Goal: Task Accomplishment & Management: Use online tool/utility

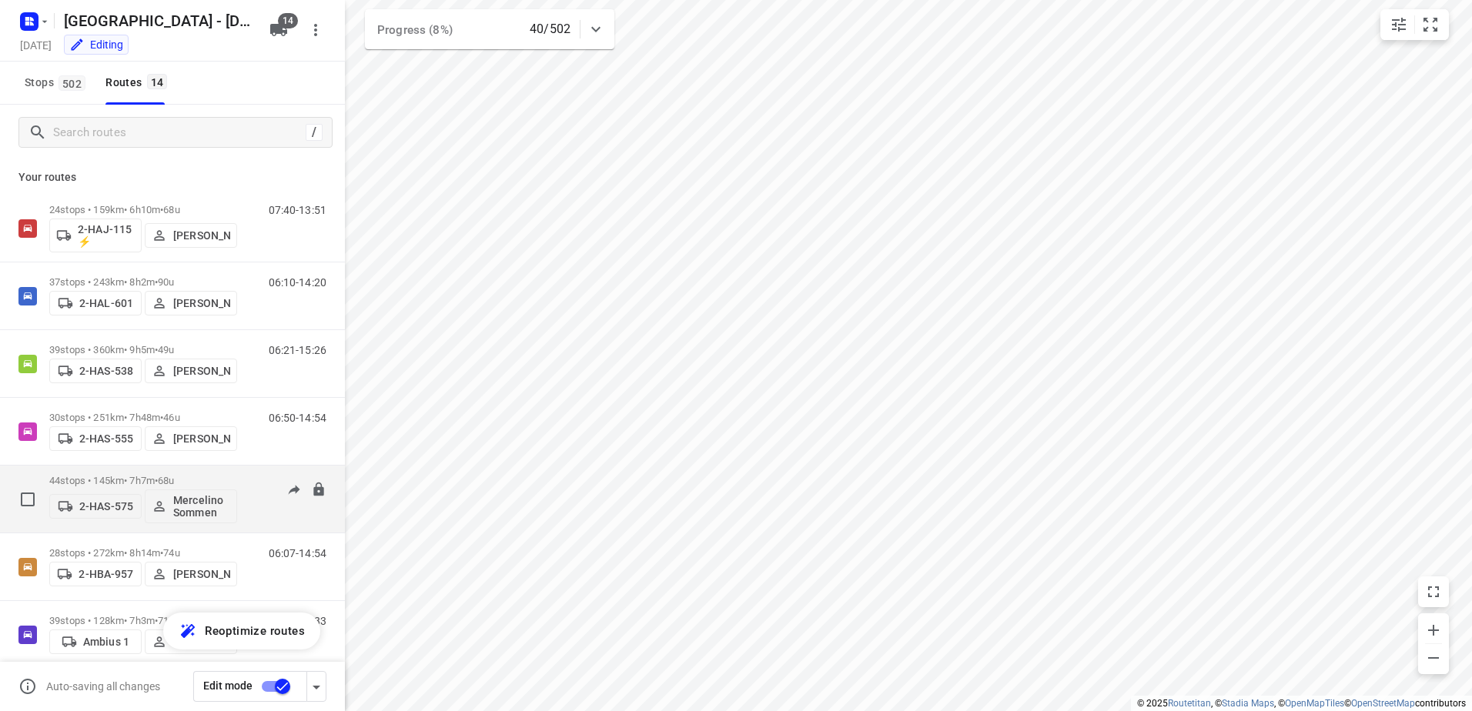
scroll to position [308, 0]
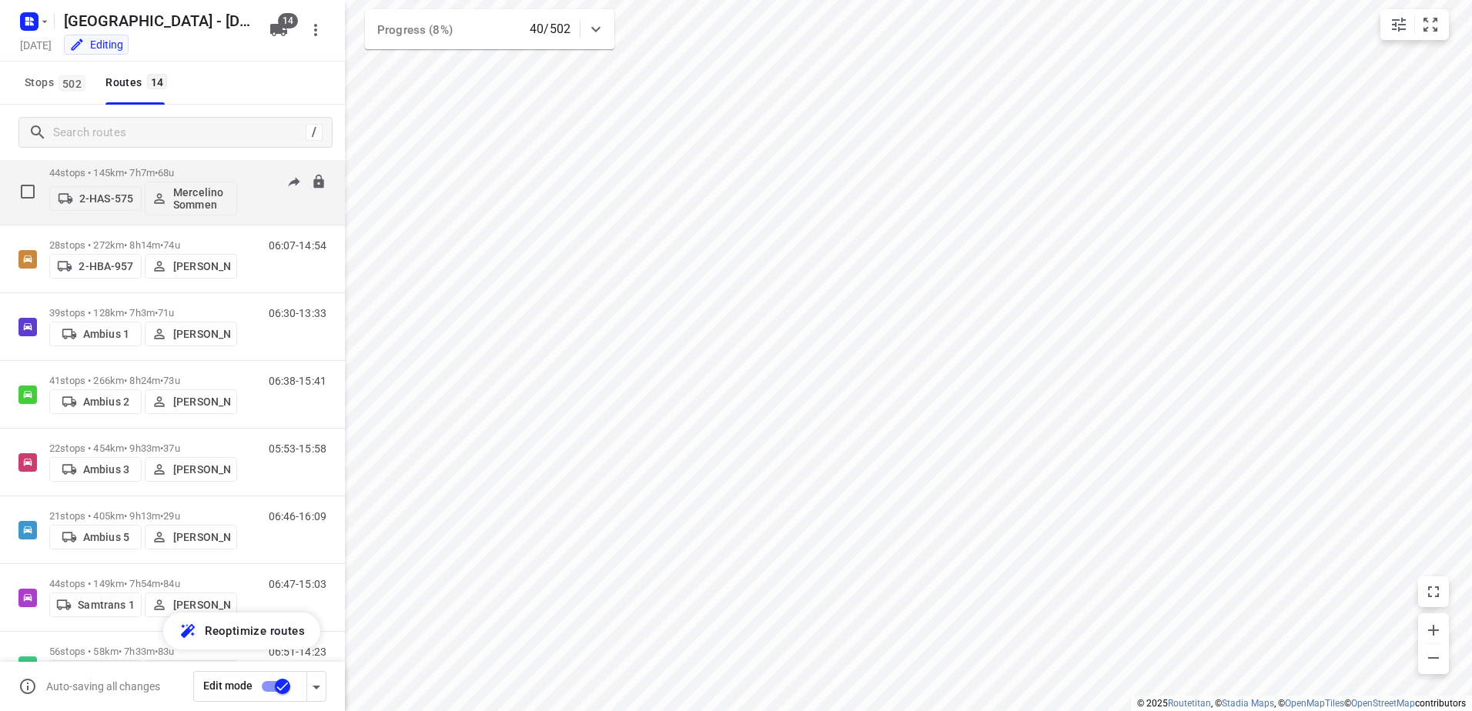
click at [119, 175] on p "44 stops • 145km • 7h7m • 68u" at bounding box center [143, 173] width 188 height 12
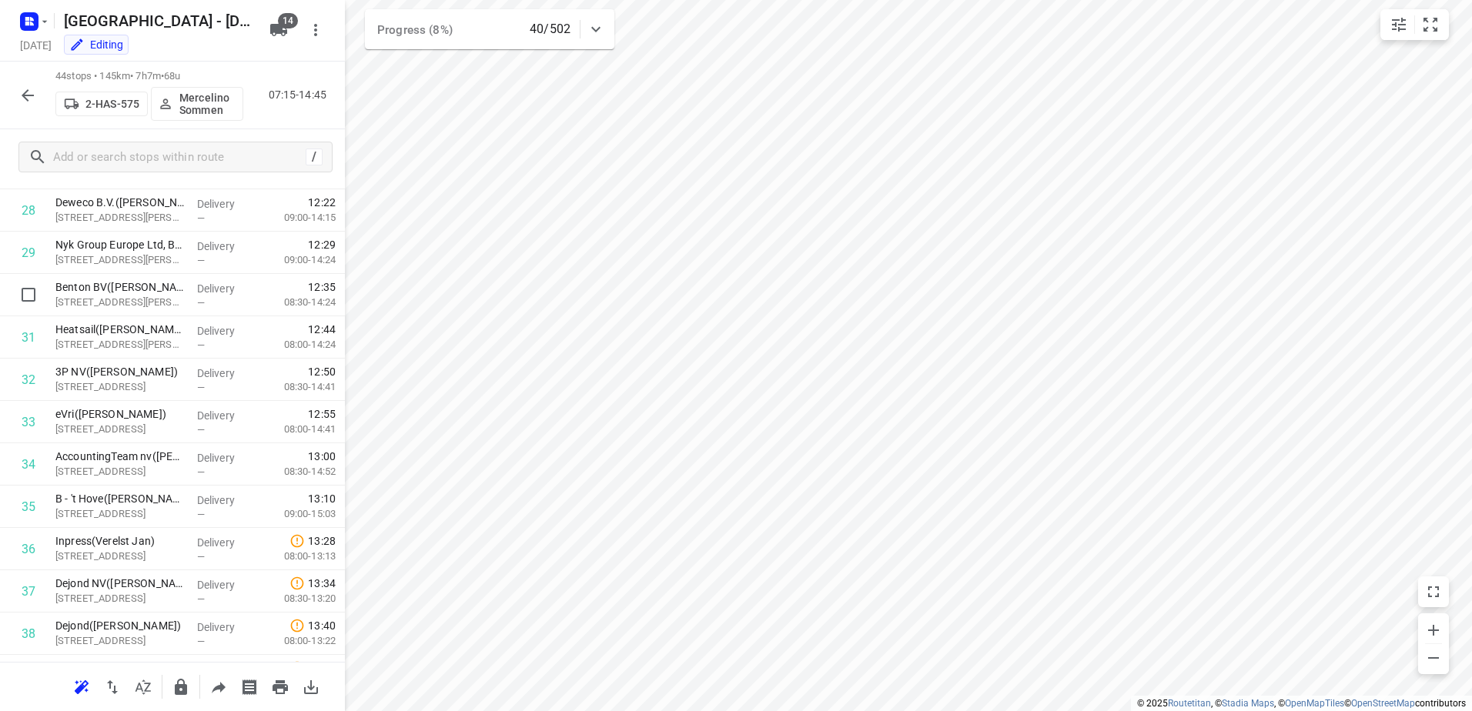
scroll to position [1043, 0]
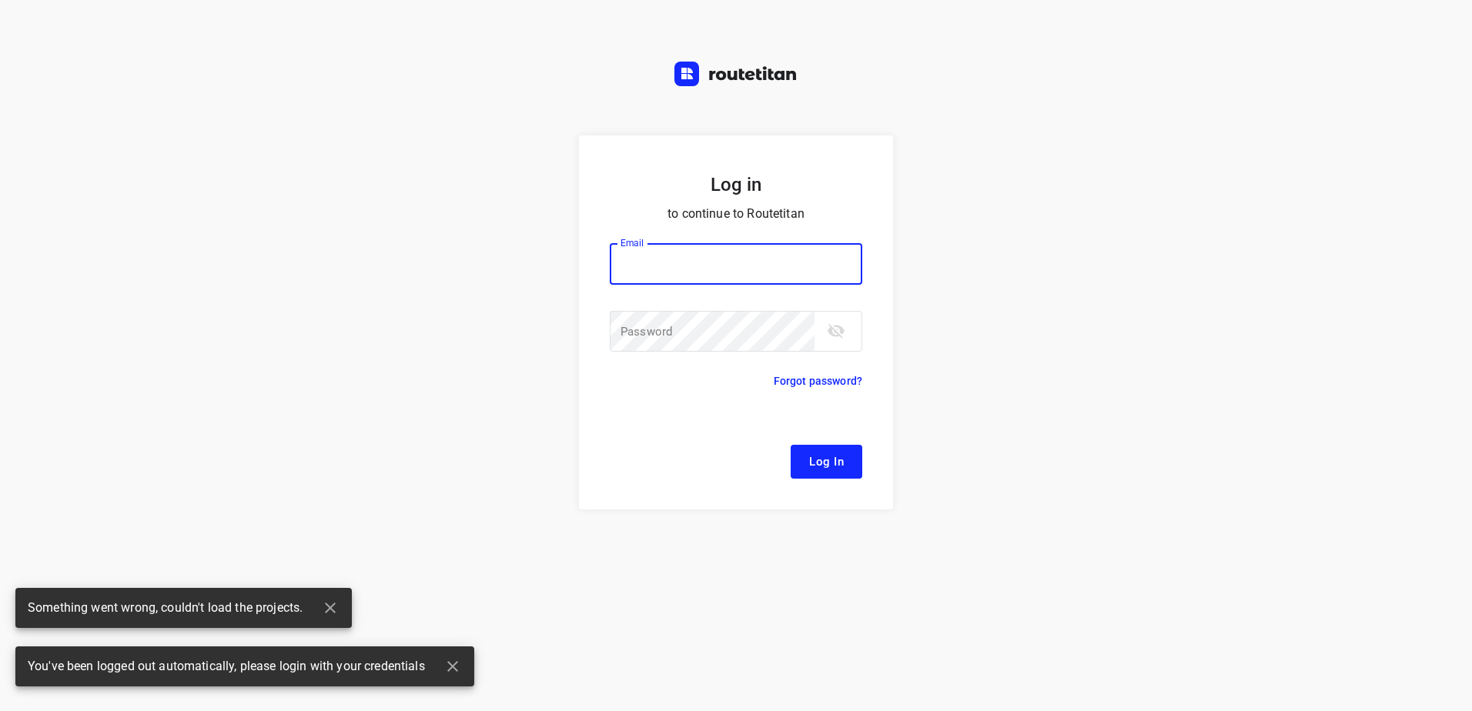
type input "[EMAIL_ADDRESS][DOMAIN_NAME]"
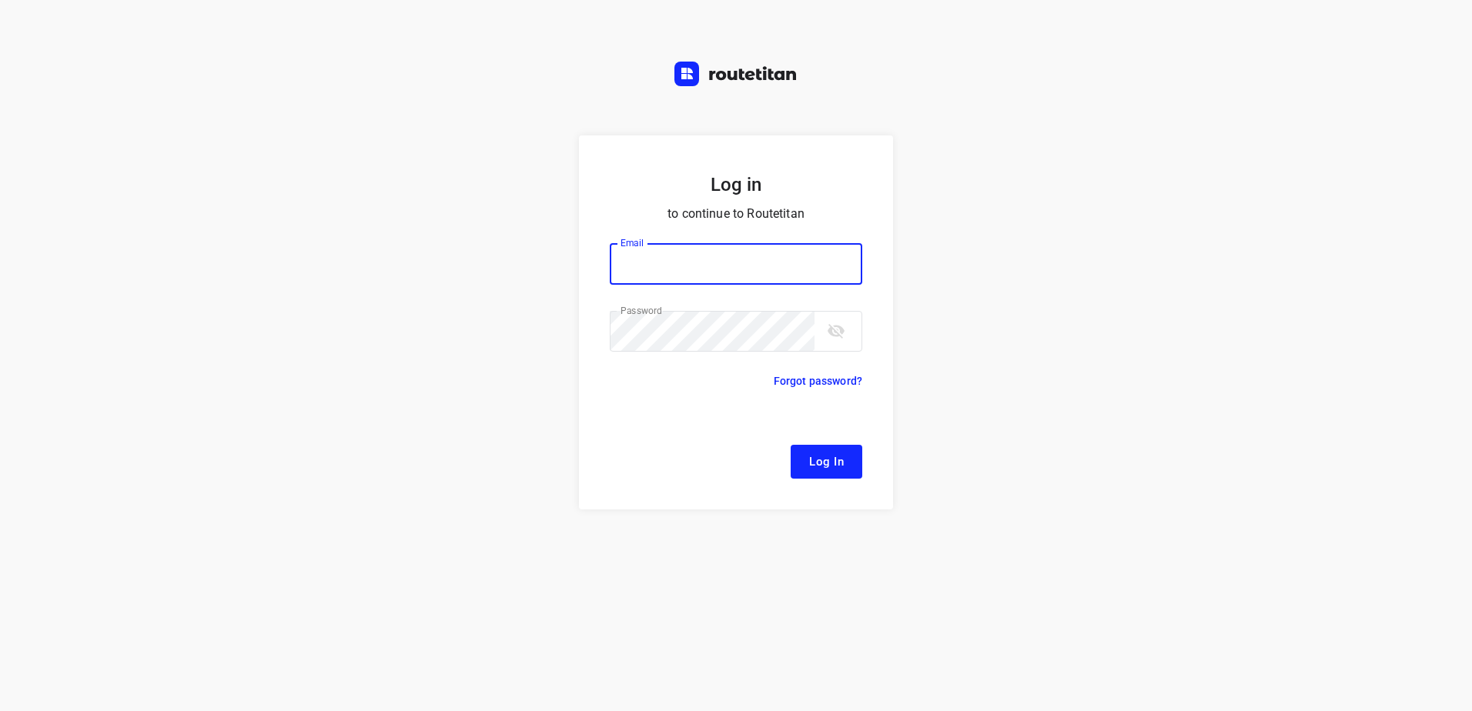
type input "[EMAIL_ADDRESS][DOMAIN_NAME]"
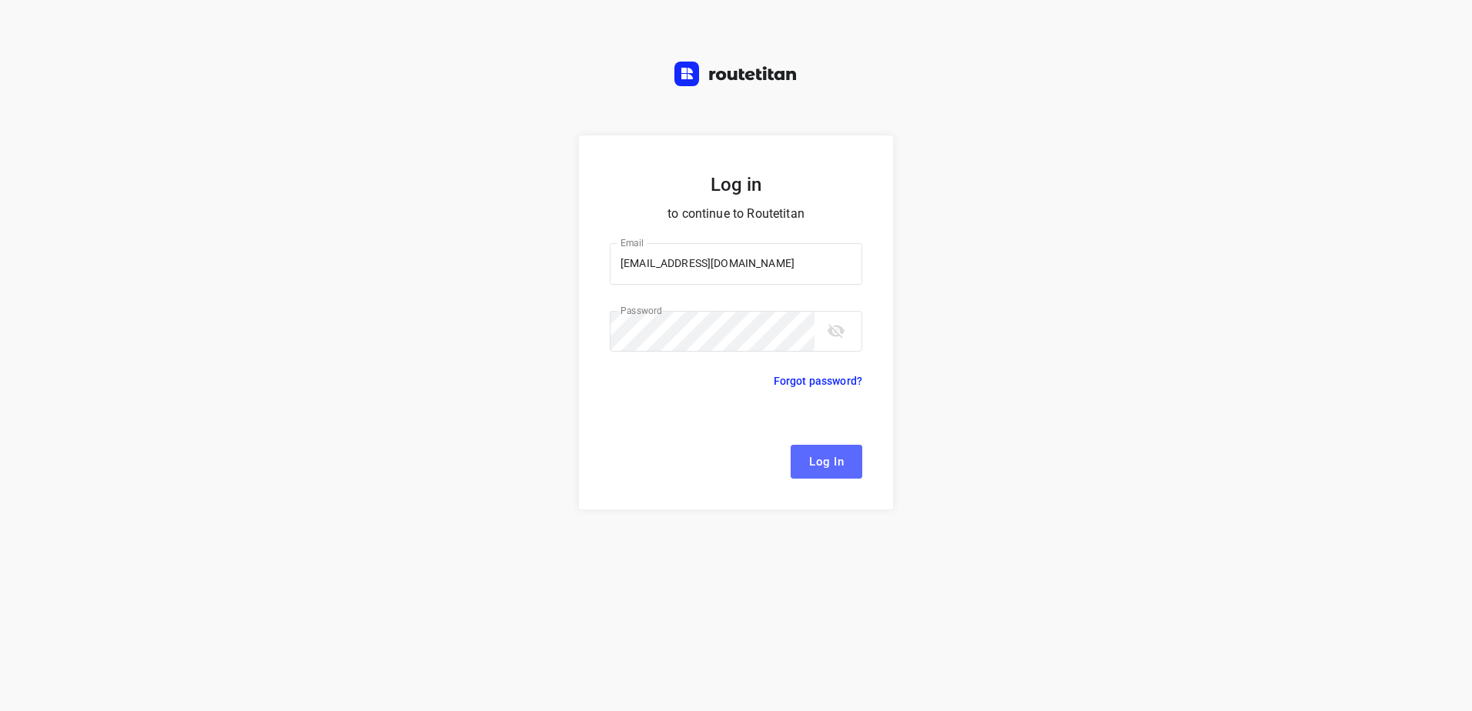
click at [820, 454] on span "Log In" at bounding box center [826, 462] width 35 height 20
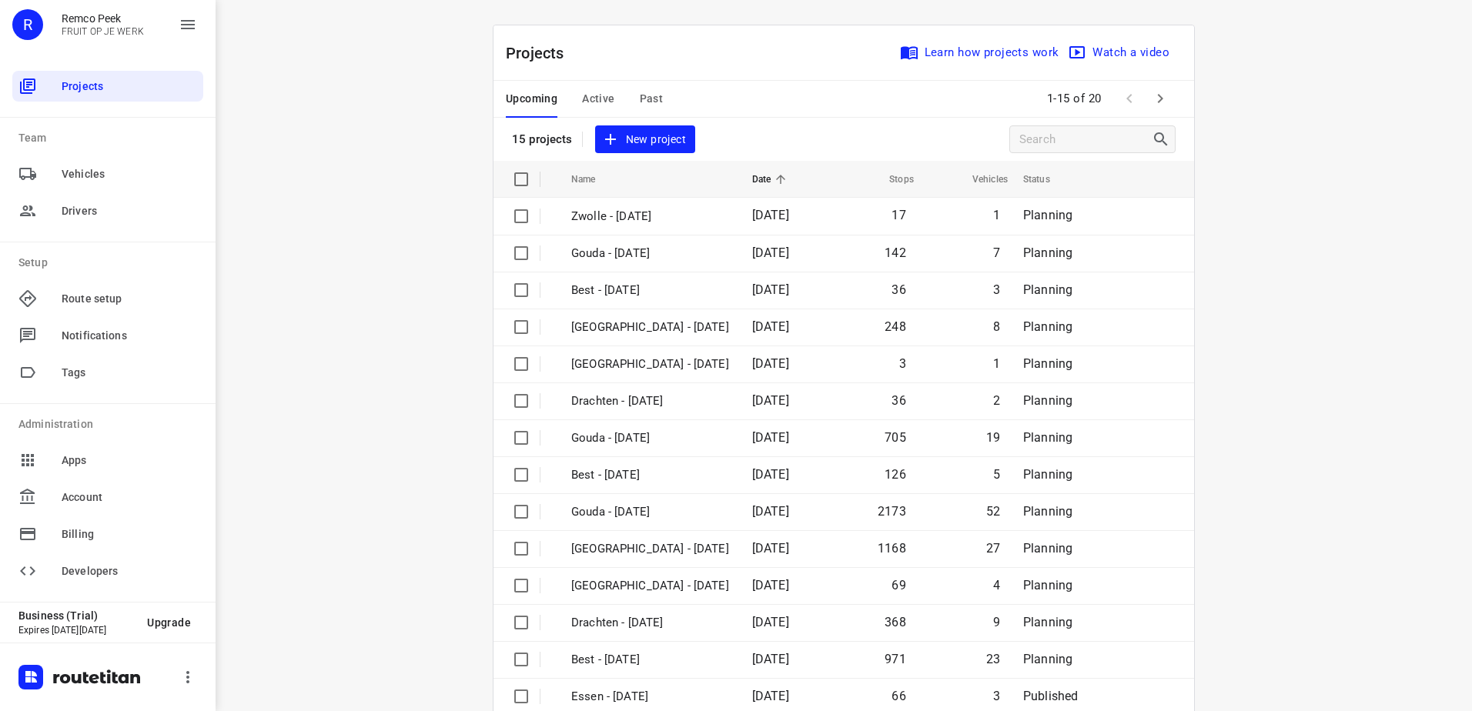
click at [575, 97] on div "Upcoming Active Past" at bounding box center [597, 99] width 182 height 37
click at [583, 96] on span "Active" at bounding box center [598, 98] width 32 height 19
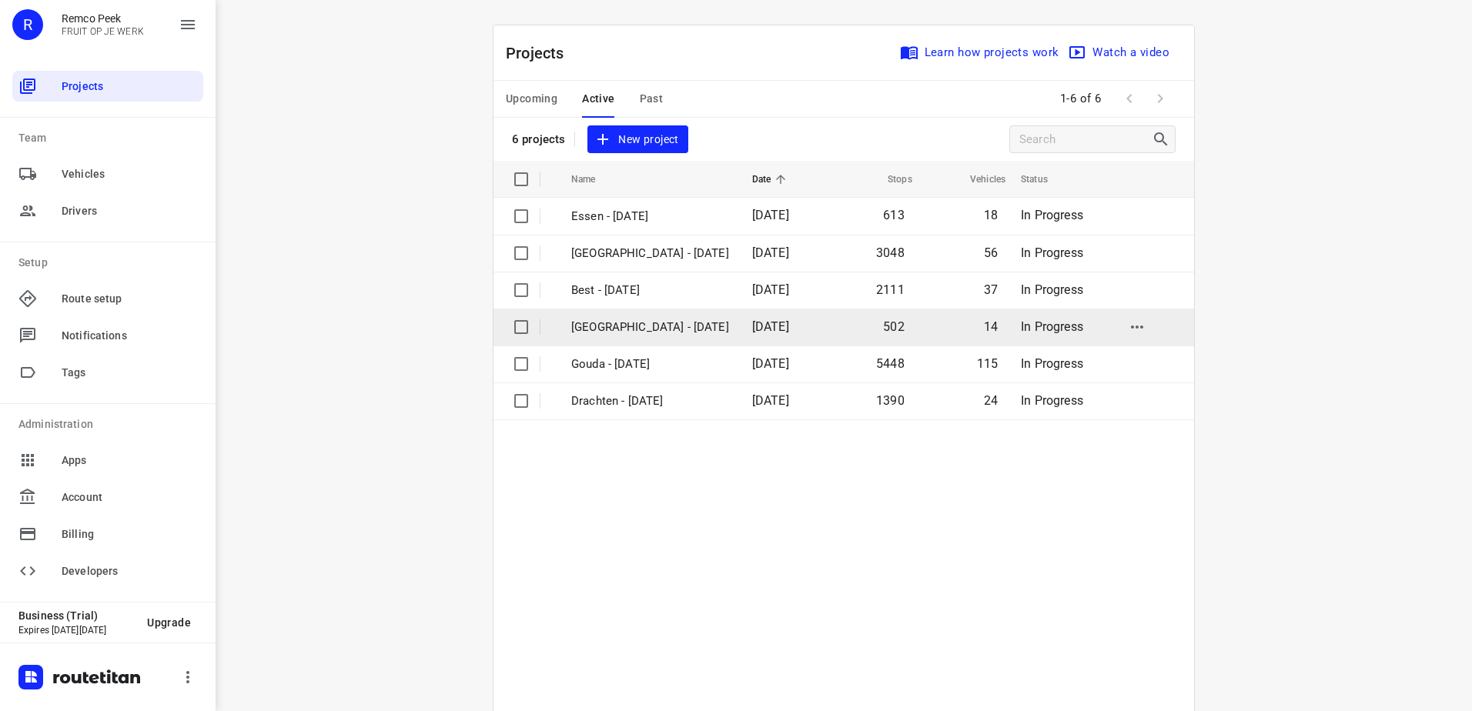
click at [613, 327] on p "[GEOGRAPHIC_DATA] - [DATE]" at bounding box center [650, 328] width 158 height 18
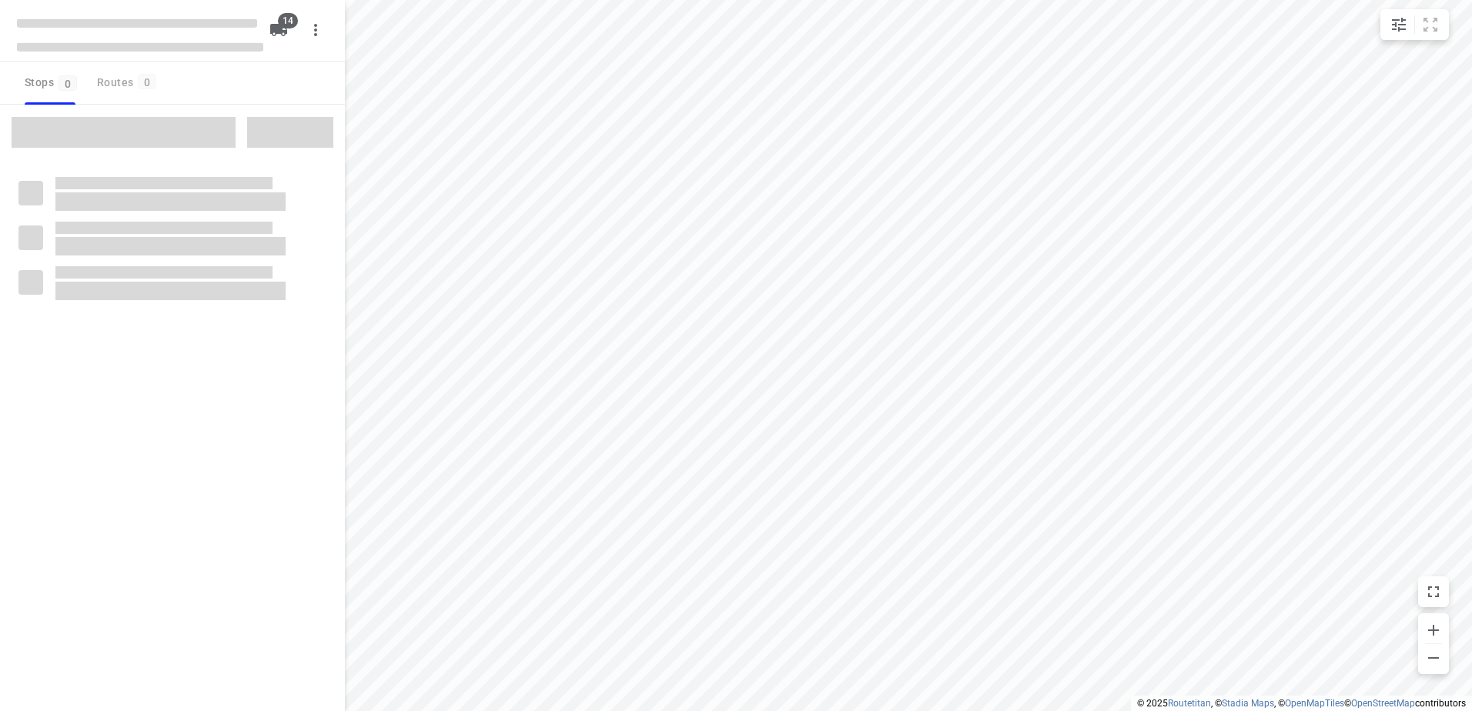
checkbox input "true"
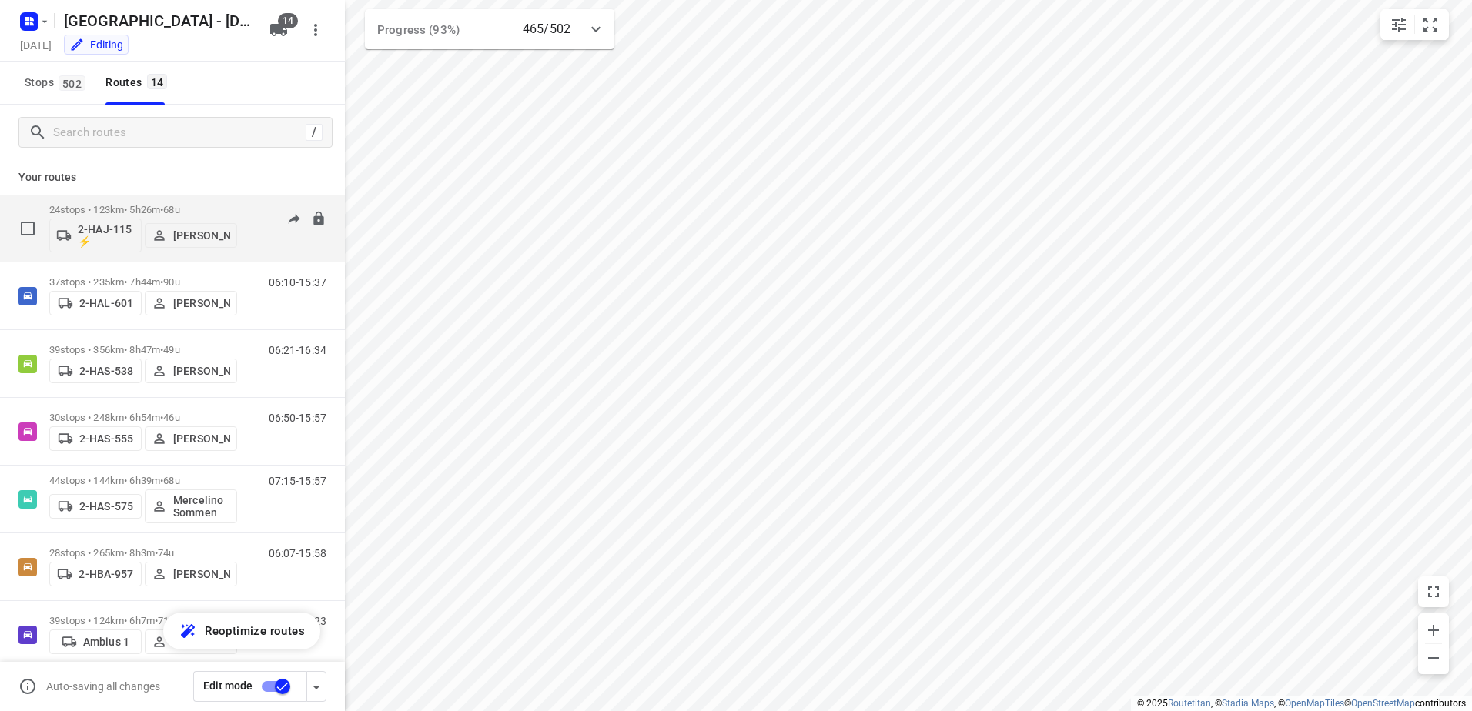
click at [115, 207] on p "24 stops • 123km • 5h26m • 68u" at bounding box center [143, 210] width 188 height 12
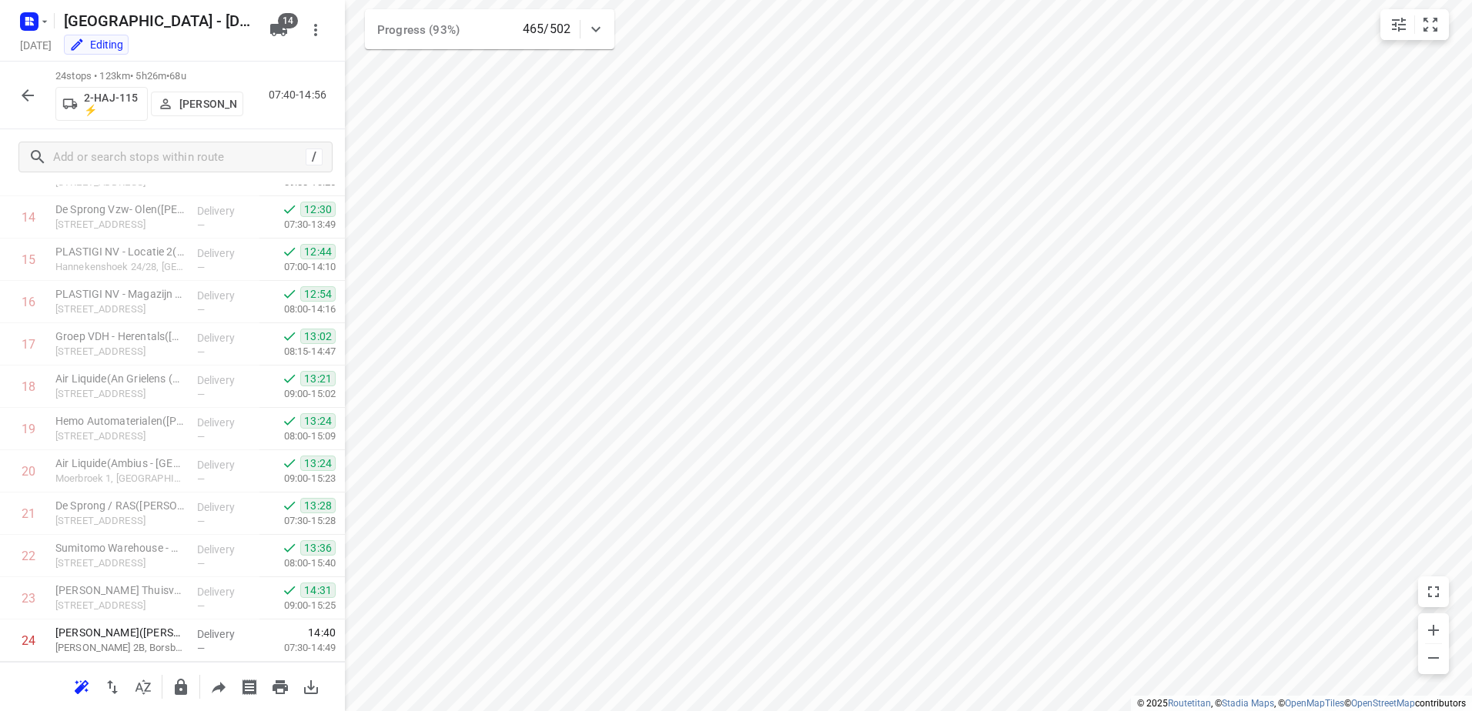
scroll to position [658, 0]
click at [34, 93] on icon "button" at bounding box center [27, 95] width 18 height 18
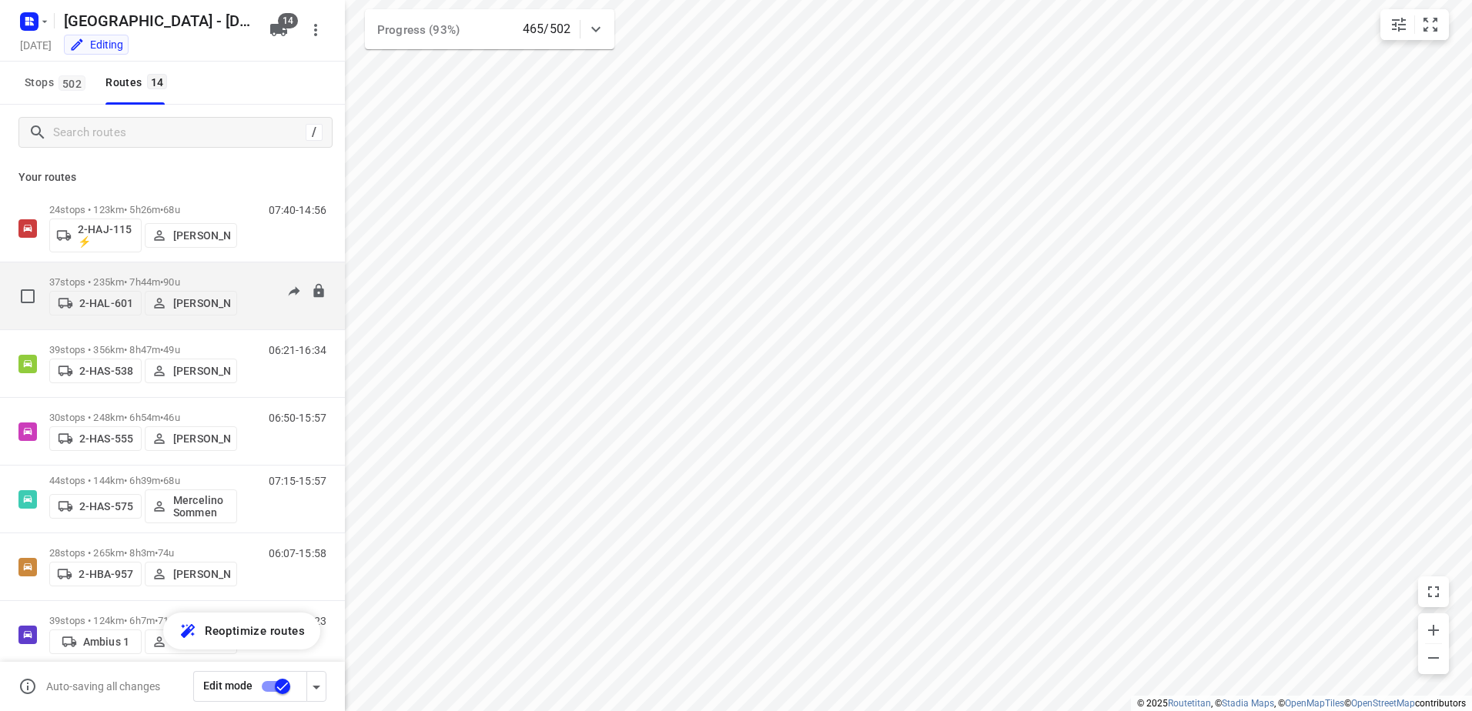
click at [123, 277] on p "37 stops • 235km • 7h44m • 90u" at bounding box center [143, 282] width 188 height 12
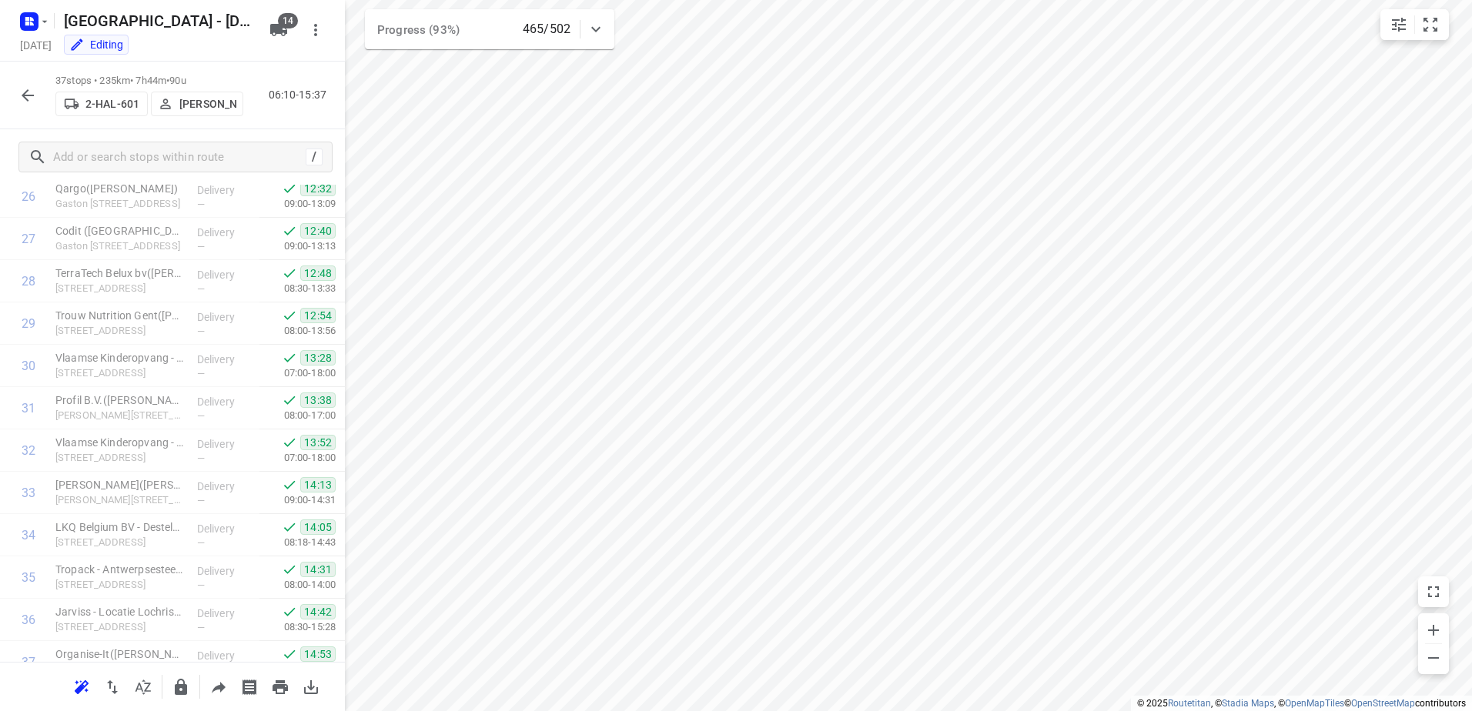
scroll to position [1208, 0]
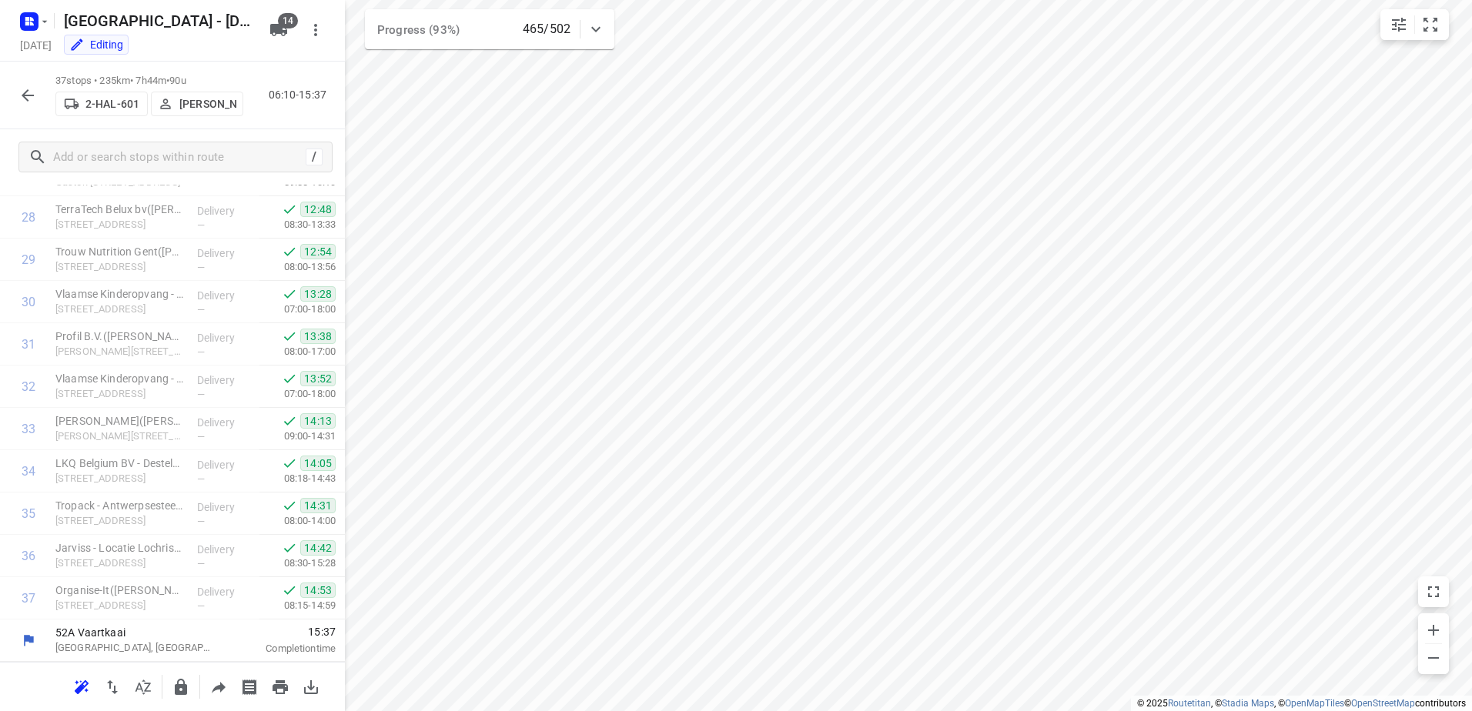
click at [34, 95] on icon "button" at bounding box center [28, 95] width 12 height 12
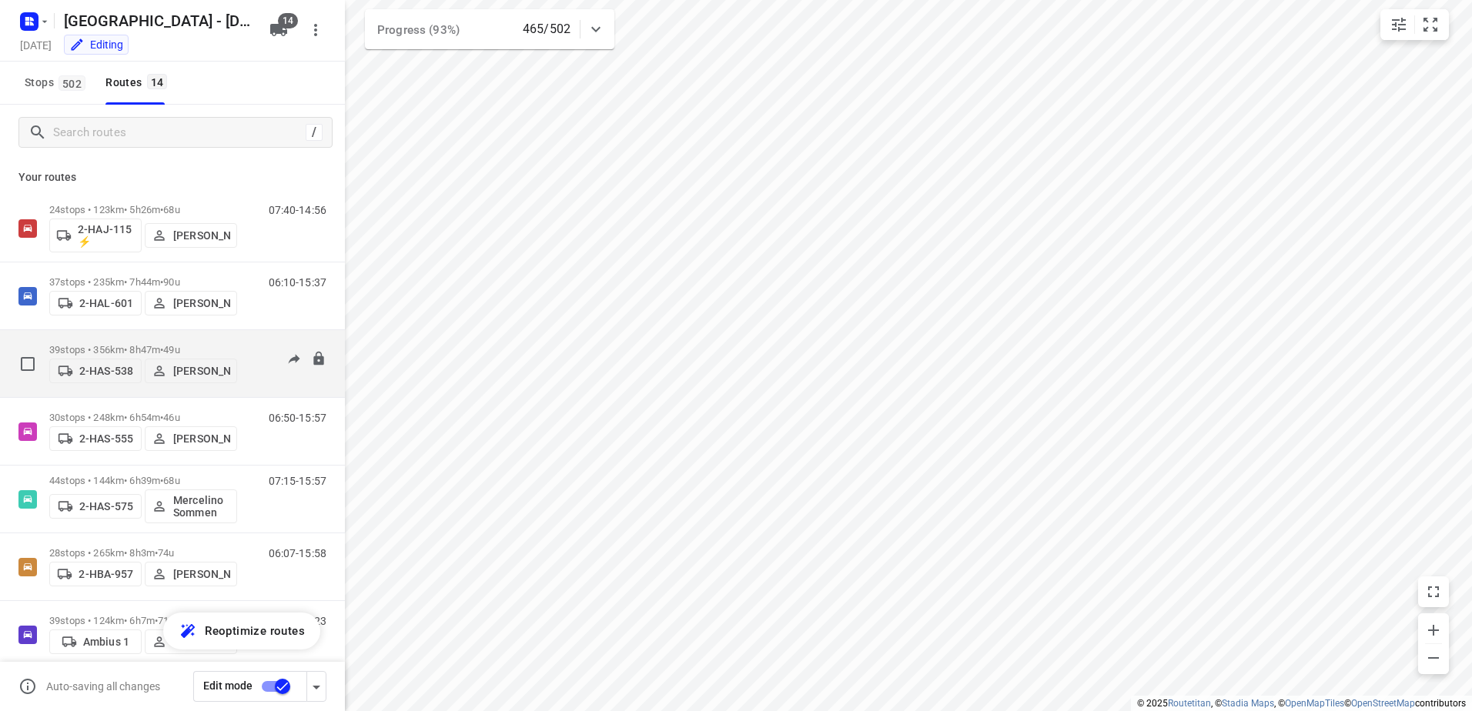
click at [132, 356] on div "2-HAS-538 [PERSON_NAME]" at bounding box center [143, 370] width 188 height 28
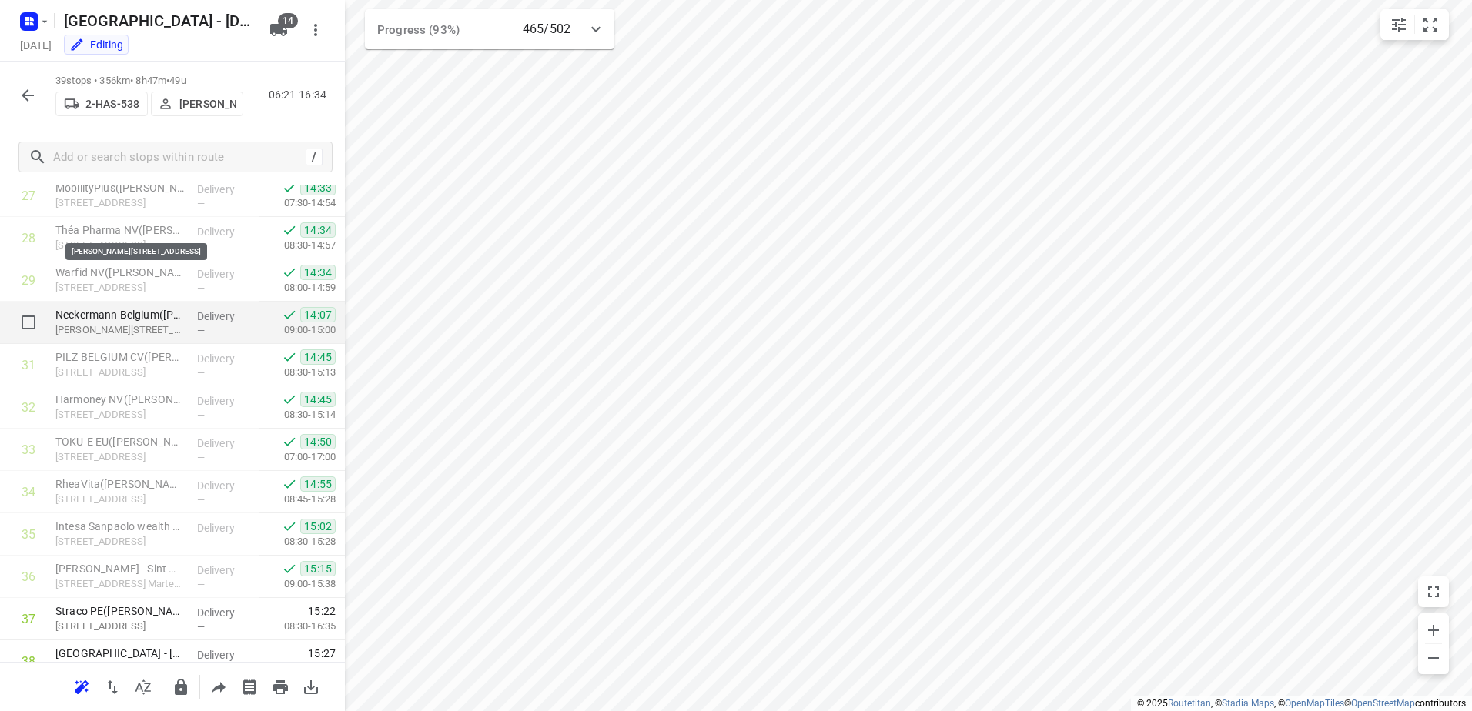
scroll to position [1293, 0]
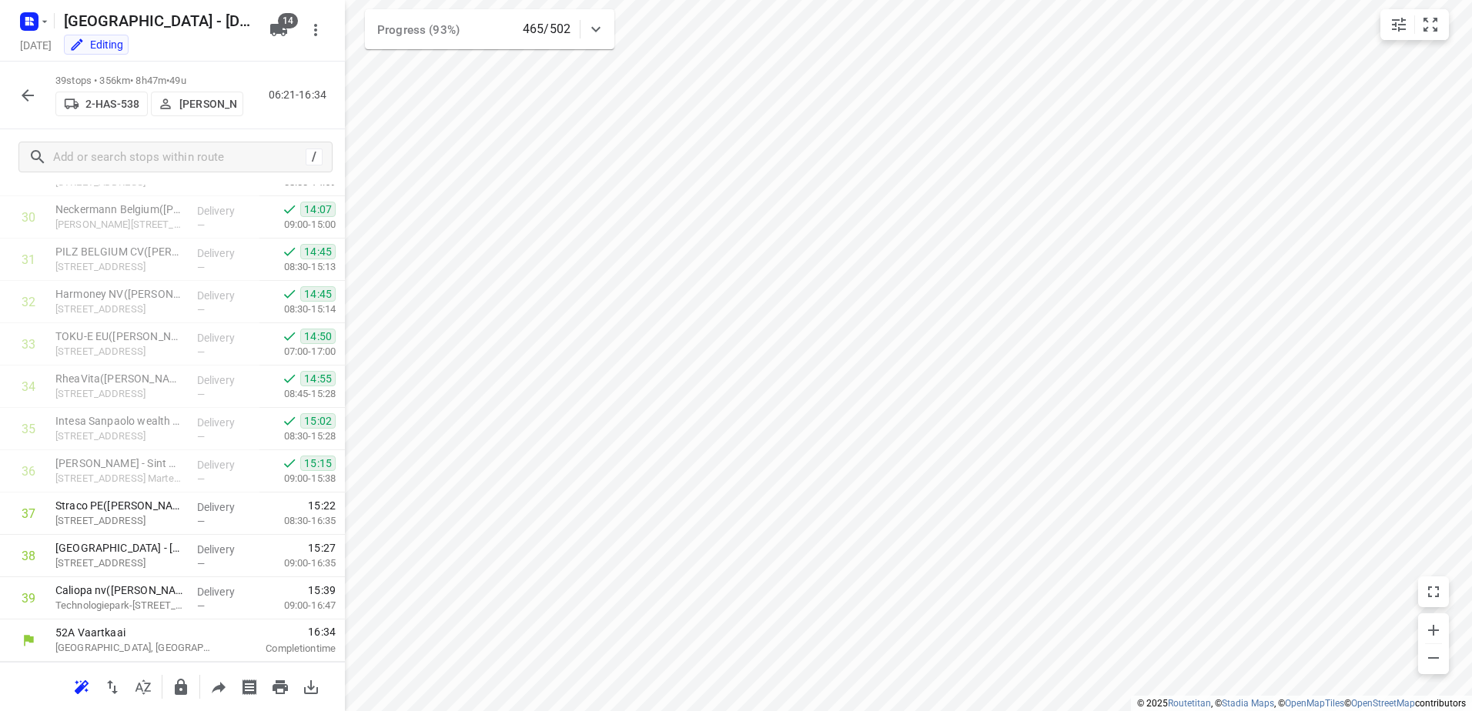
click at [32, 103] on icon "button" at bounding box center [27, 95] width 18 height 18
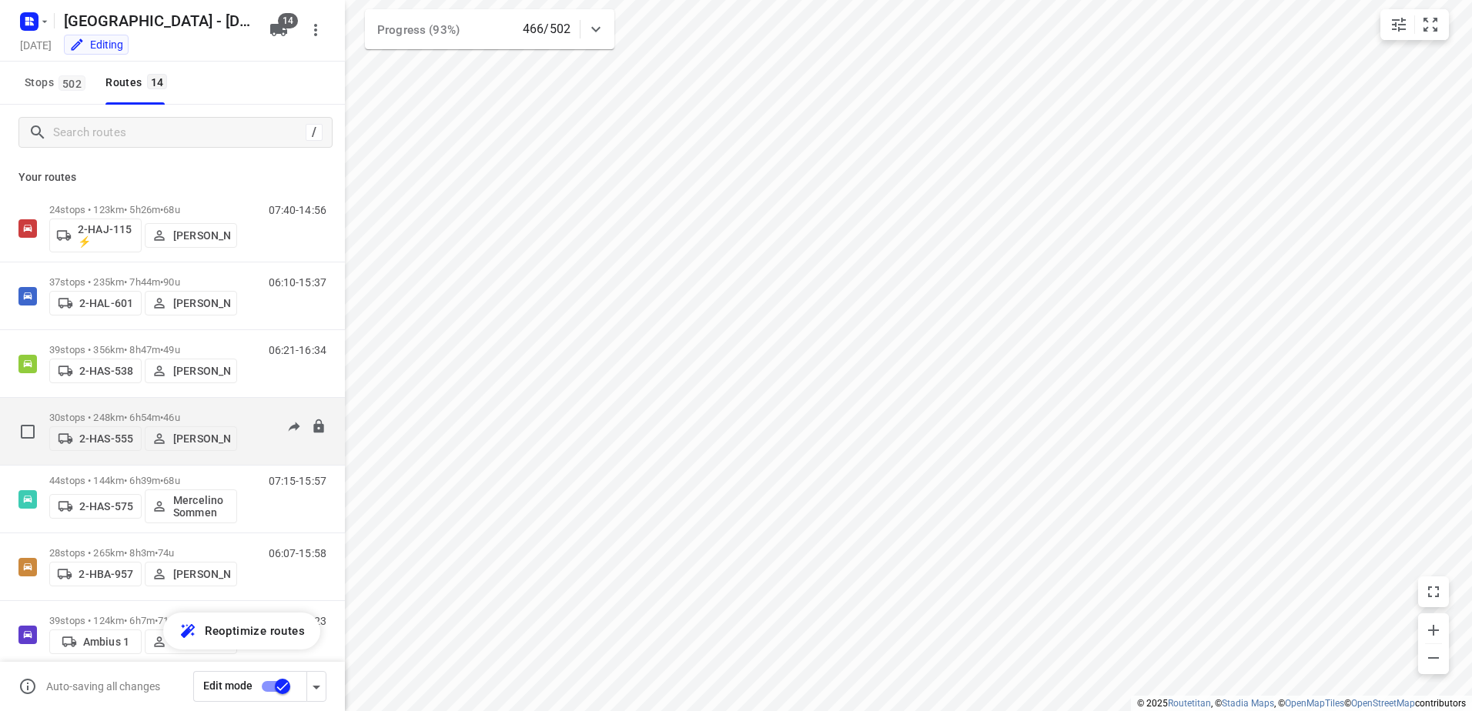
click at [107, 412] on p "30 stops • 248km • 6h54m • 46u" at bounding box center [143, 418] width 188 height 12
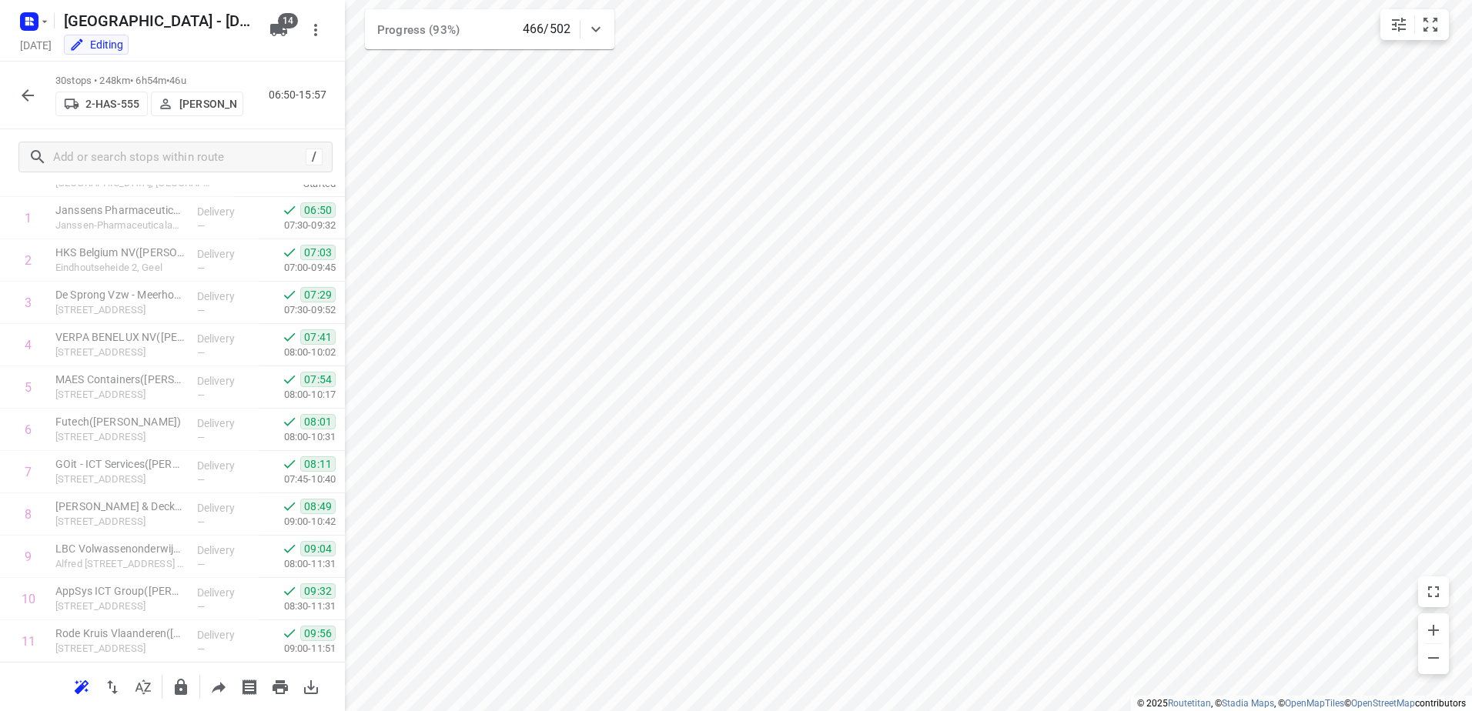
scroll to position [0, 0]
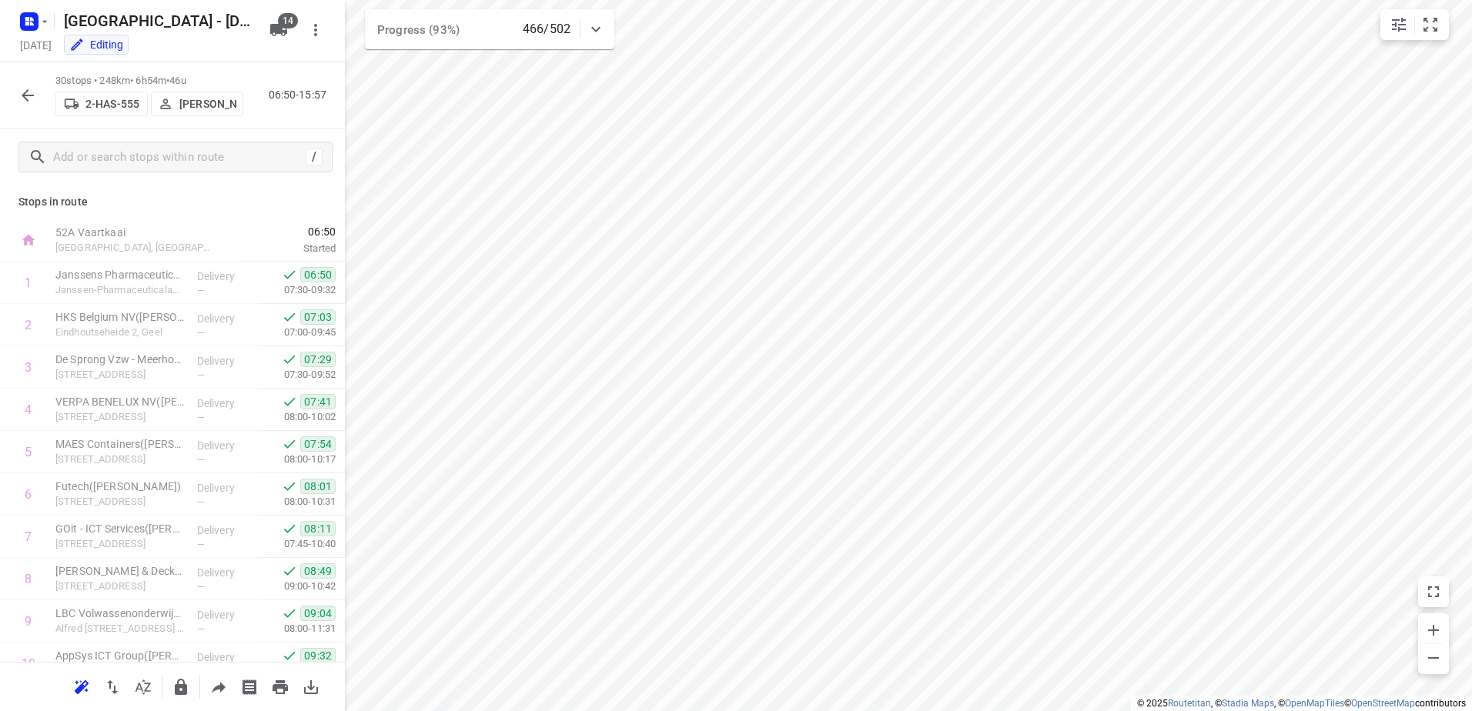
click at [25, 100] on icon "button" at bounding box center [27, 95] width 18 height 18
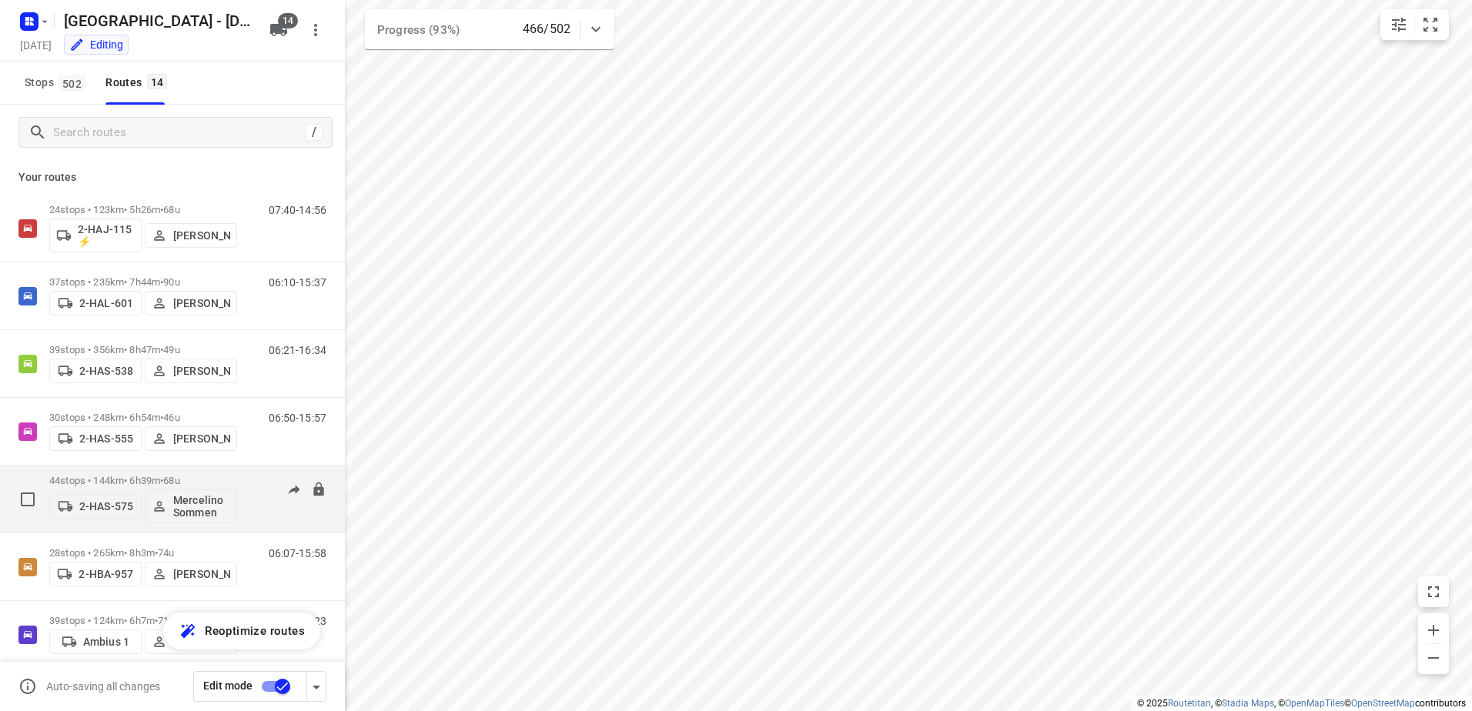
click at [76, 479] on p "44 stops • 144km • 6h39m • 68u" at bounding box center [143, 481] width 188 height 12
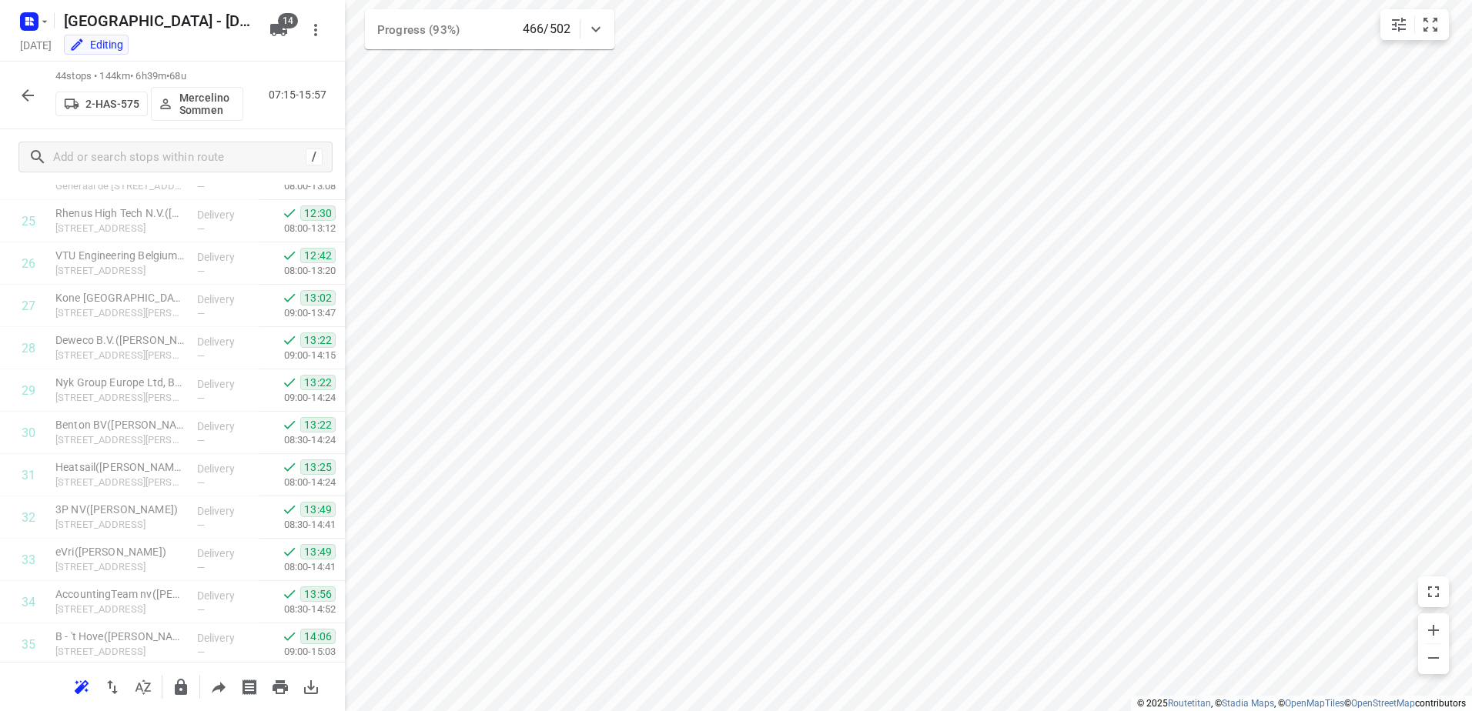
scroll to position [1505, 0]
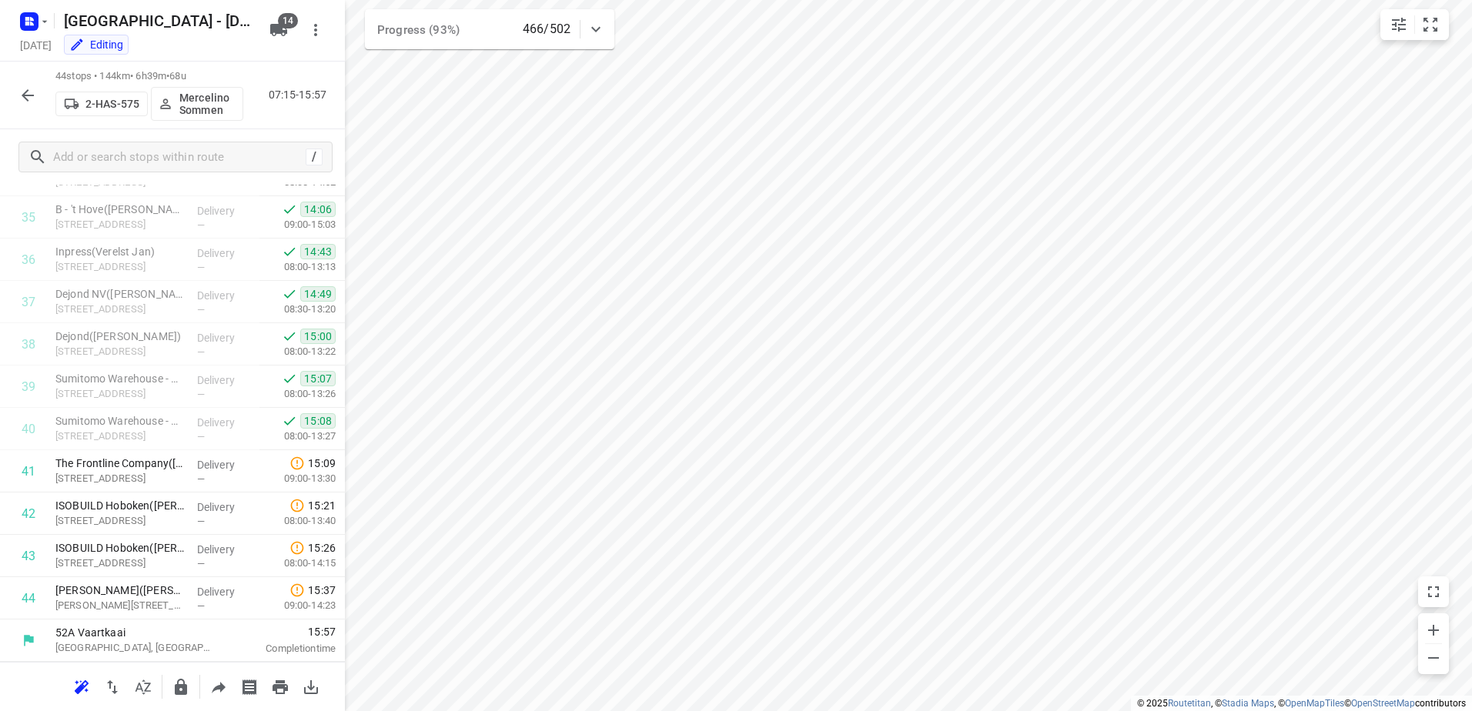
click at [28, 102] on icon "button" at bounding box center [27, 95] width 18 height 18
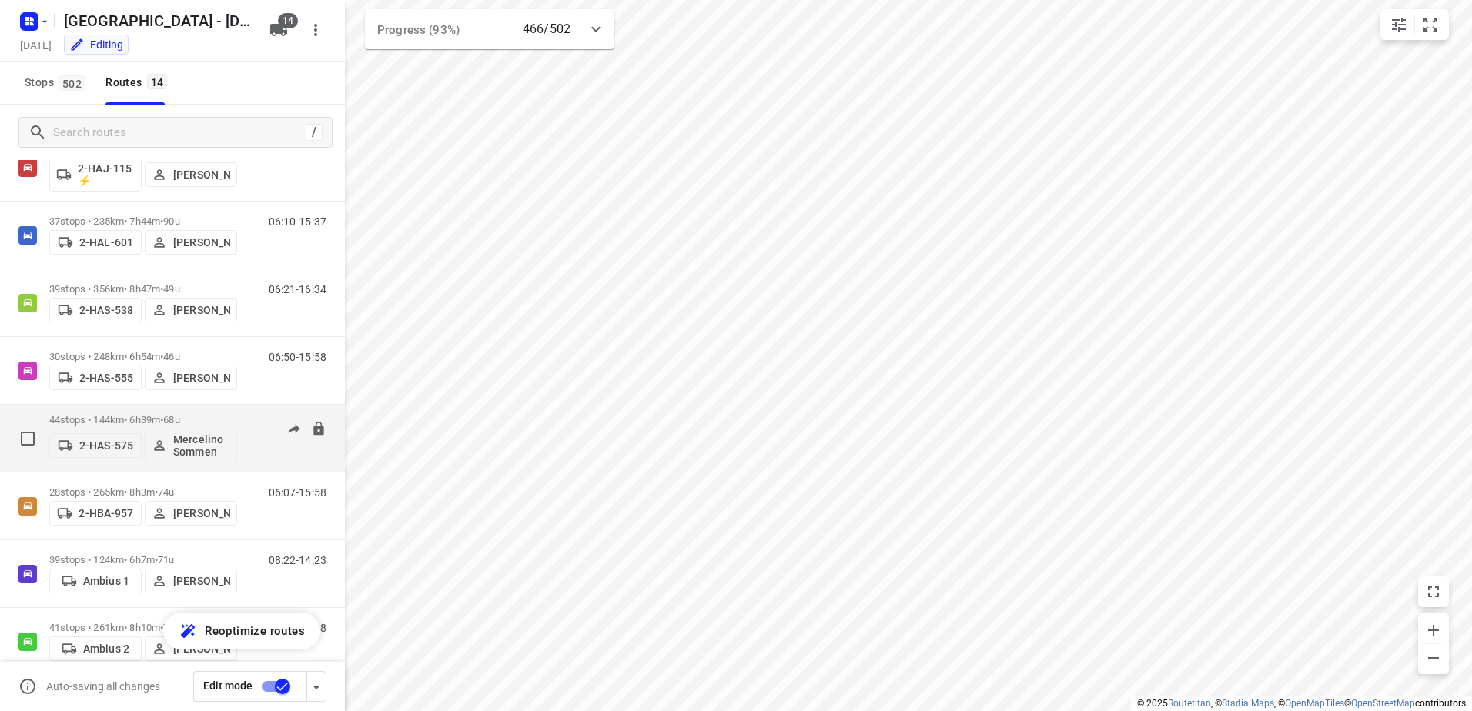
scroll to position [77, 0]
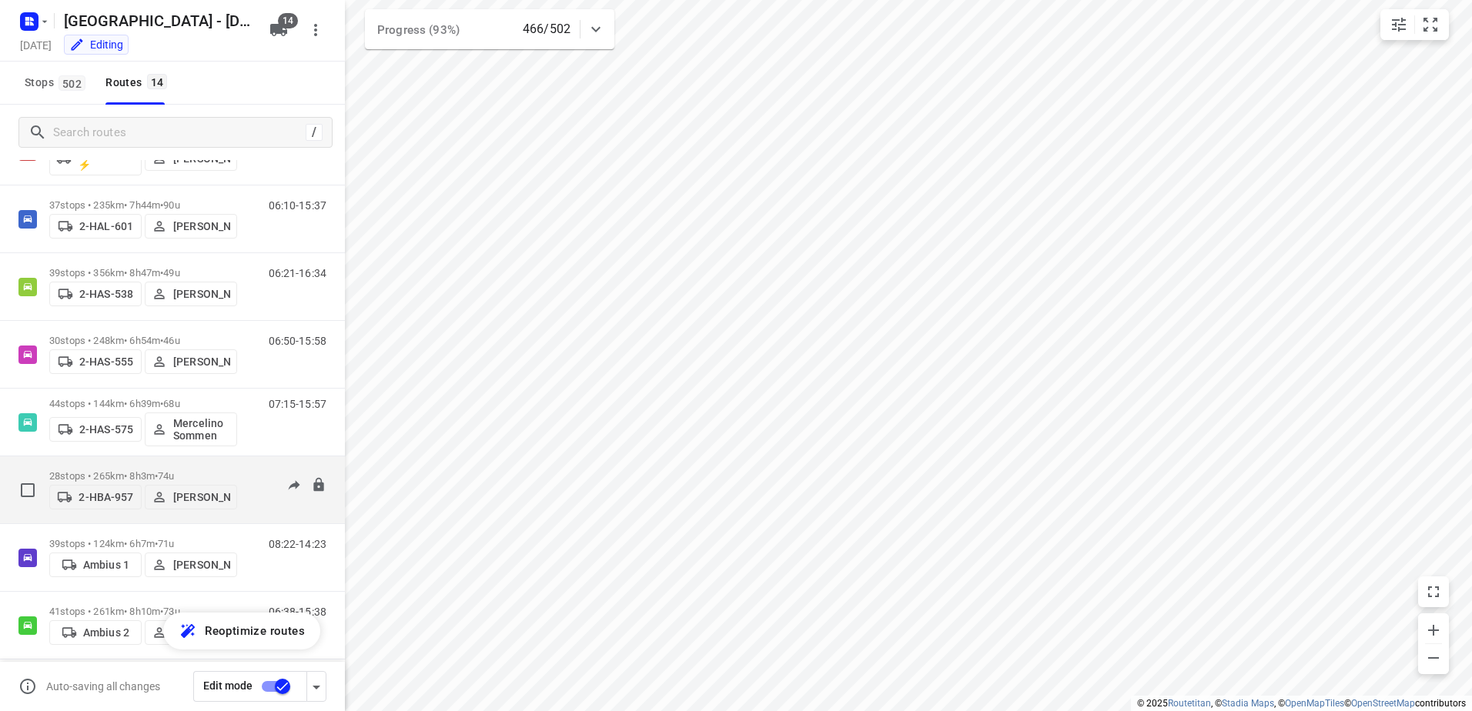
click at [109, 470] on p "28 stops • 265km • 8h3m • 74u" at bounding box center [143, 476] width 188 height 12
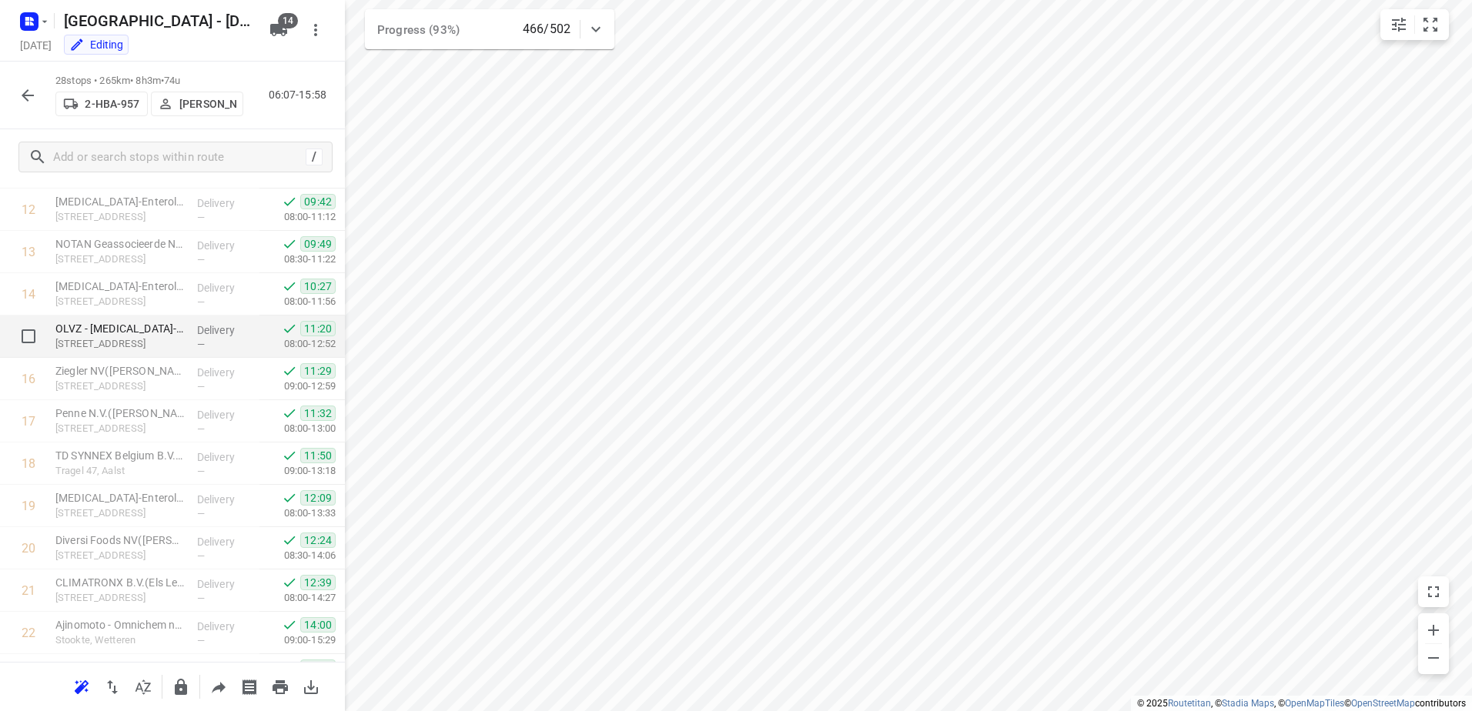
scroll to position [827, 0]
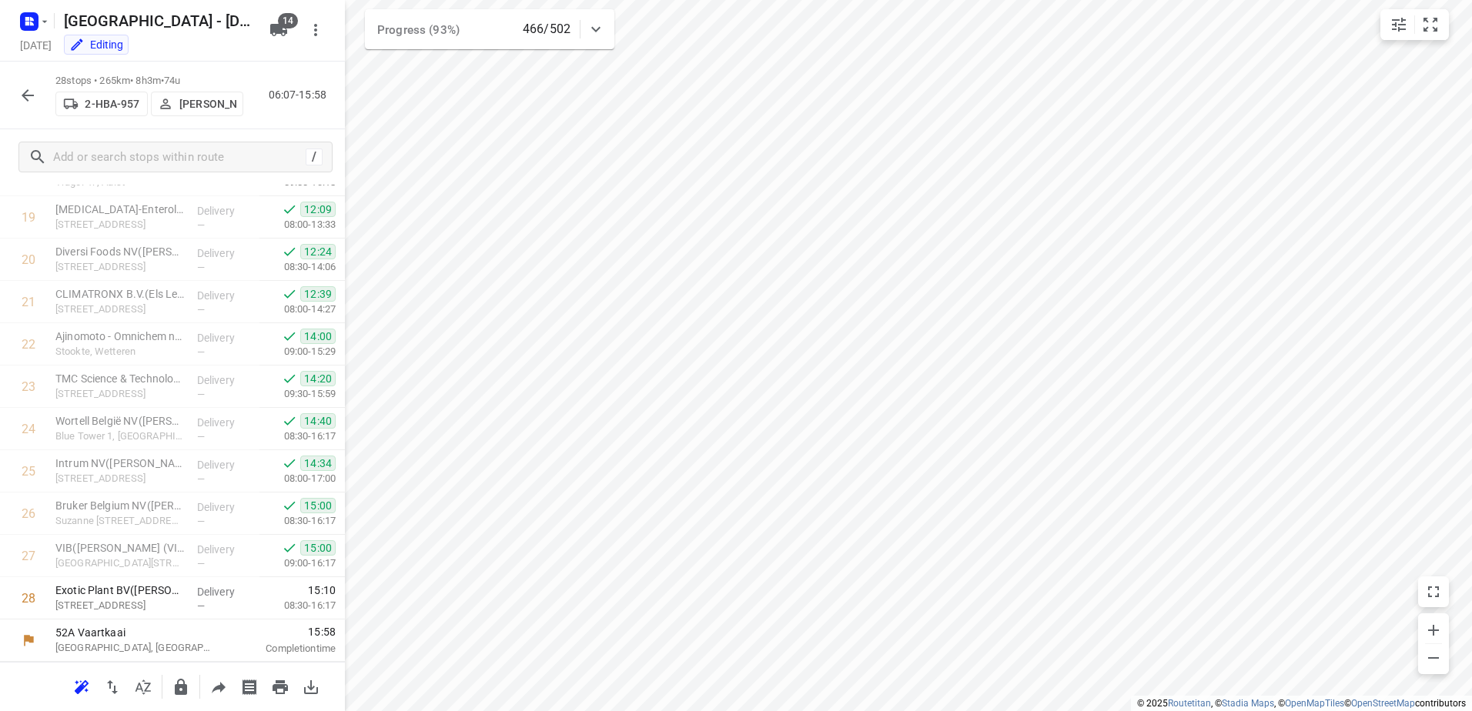
click at [25, 92] on icon "button" at bounding box center [28, 95] width 12 height 12
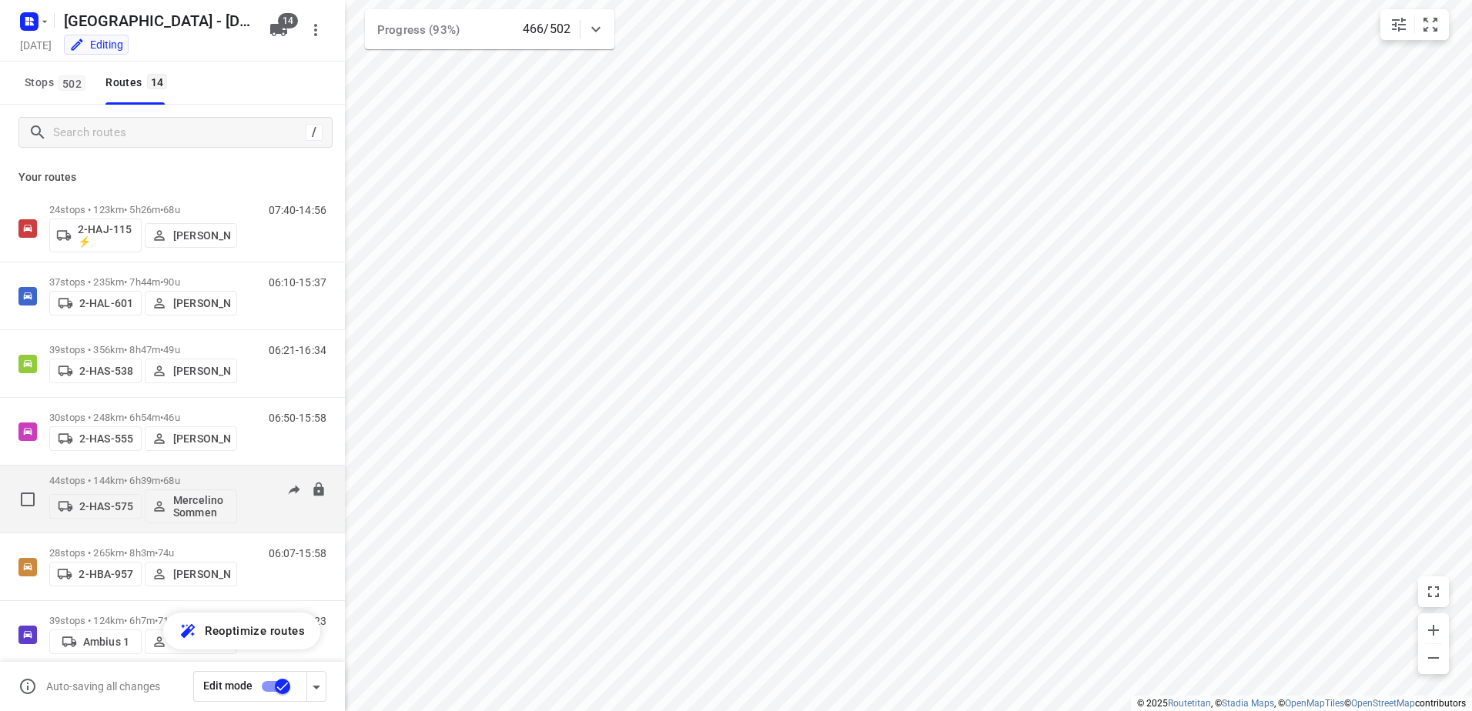
scroll to position [154, 0]
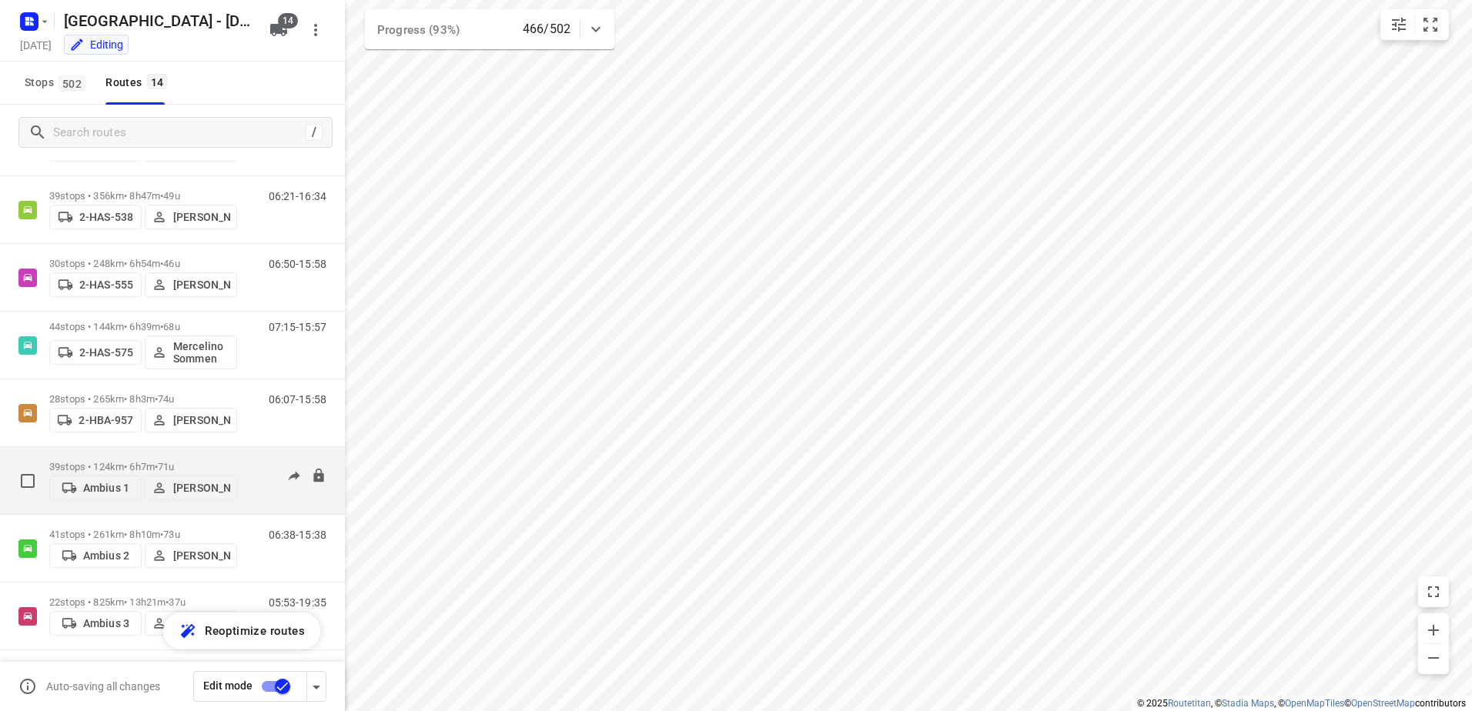
click at [108, 463] on p "39 stops • 124km • 6h7m • 71u" at bounding box center [143, 467] width 188 height 12
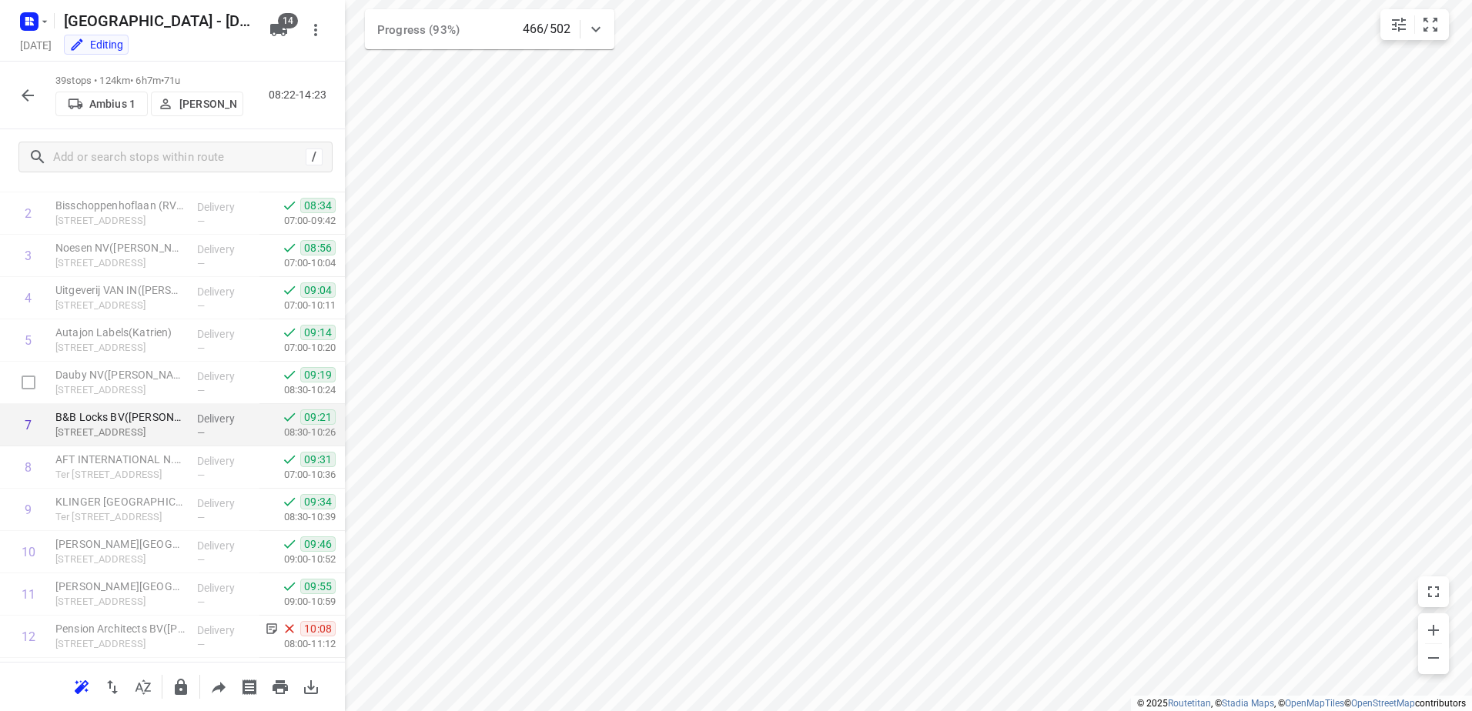
scroll to position [0, 0]
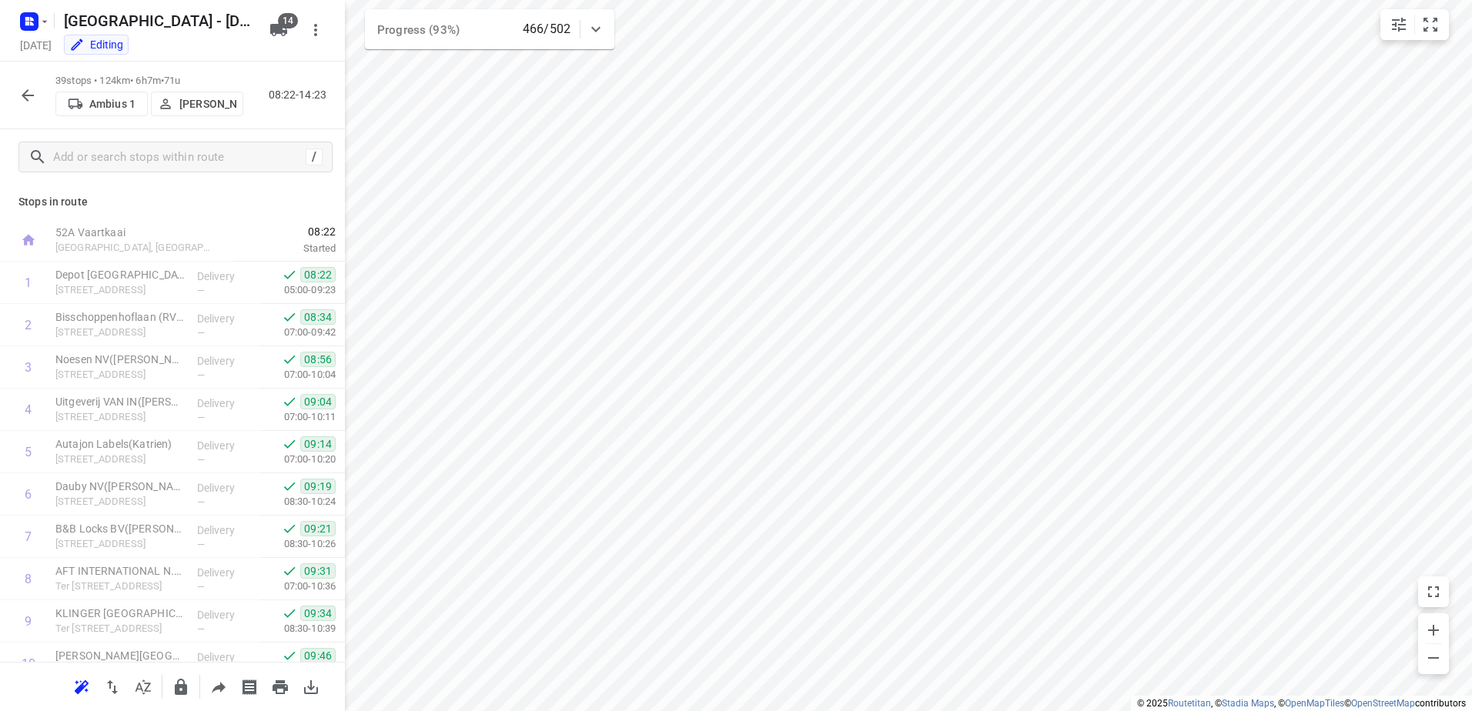
click at [32, 99] on icon "button" at bounding box center [27, 95] width 18 height 18
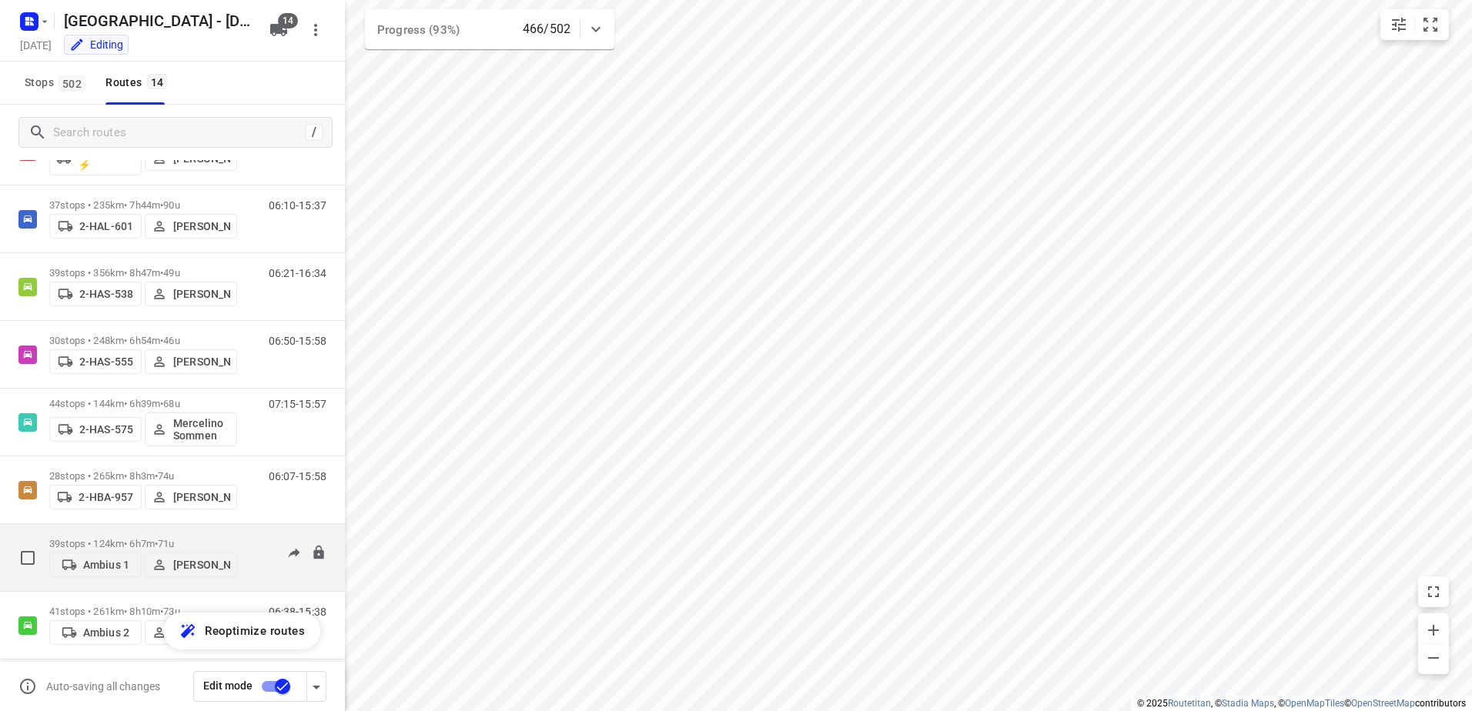
scroll to position [154, 0]
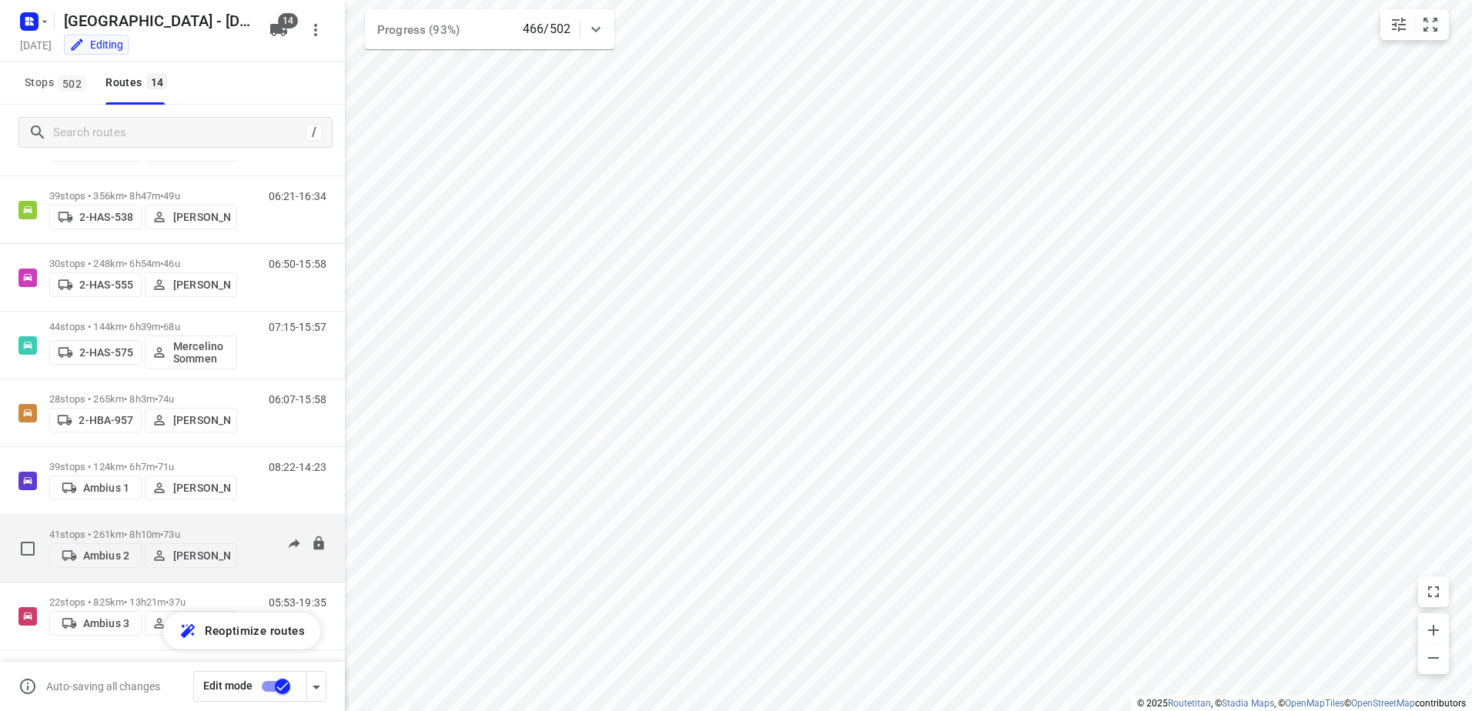
click at [94, 529] on p "41 stops • 261km • 8h10m • 73u" at bounding box center [143, 535] width 188 height 12
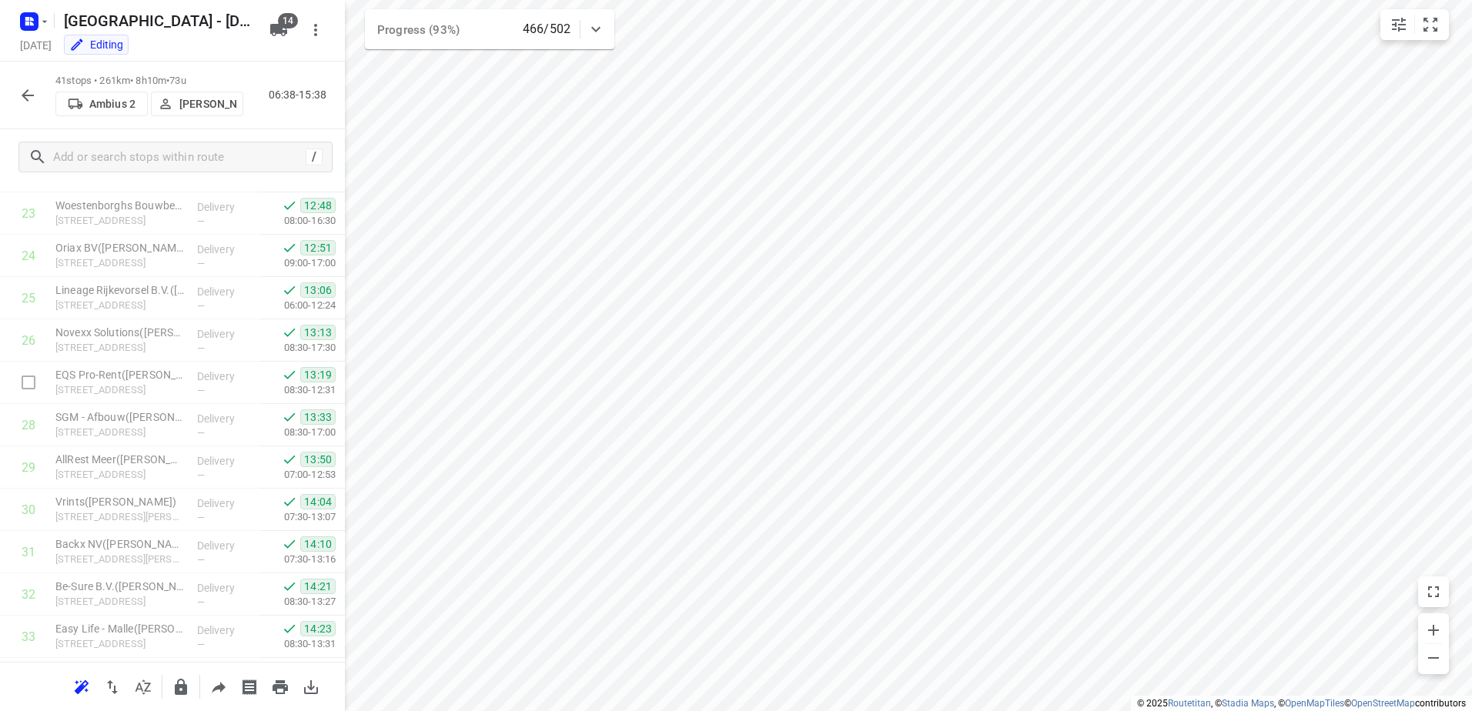
scroll to position [1378, 0]
click at [29, 92] on icon "button" at bounding box center [27, 95] width 18 height 18
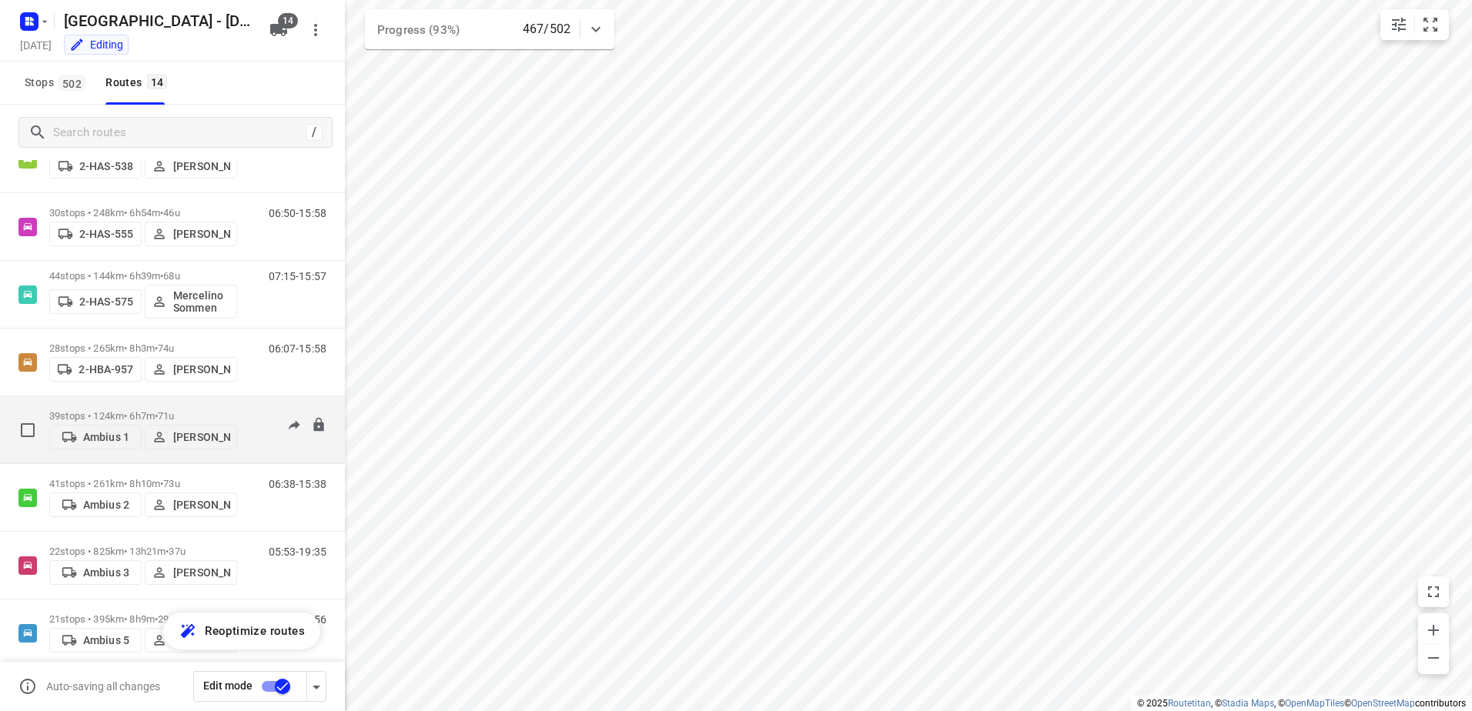
scroll to position [231, 0]
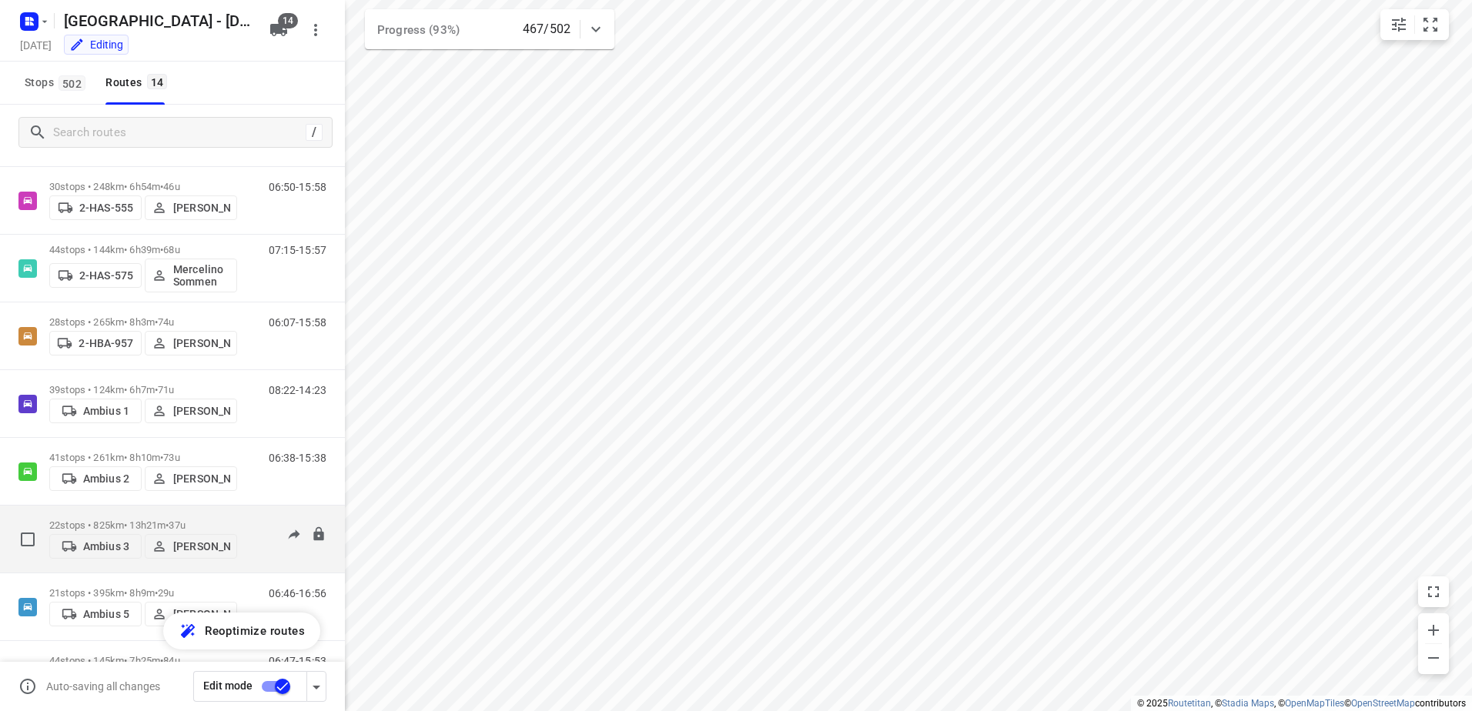
click at [88, 520] on p "22 stops • 825km • 13h21m • 37u" at bounding box center [143, 526] width 188 height 12
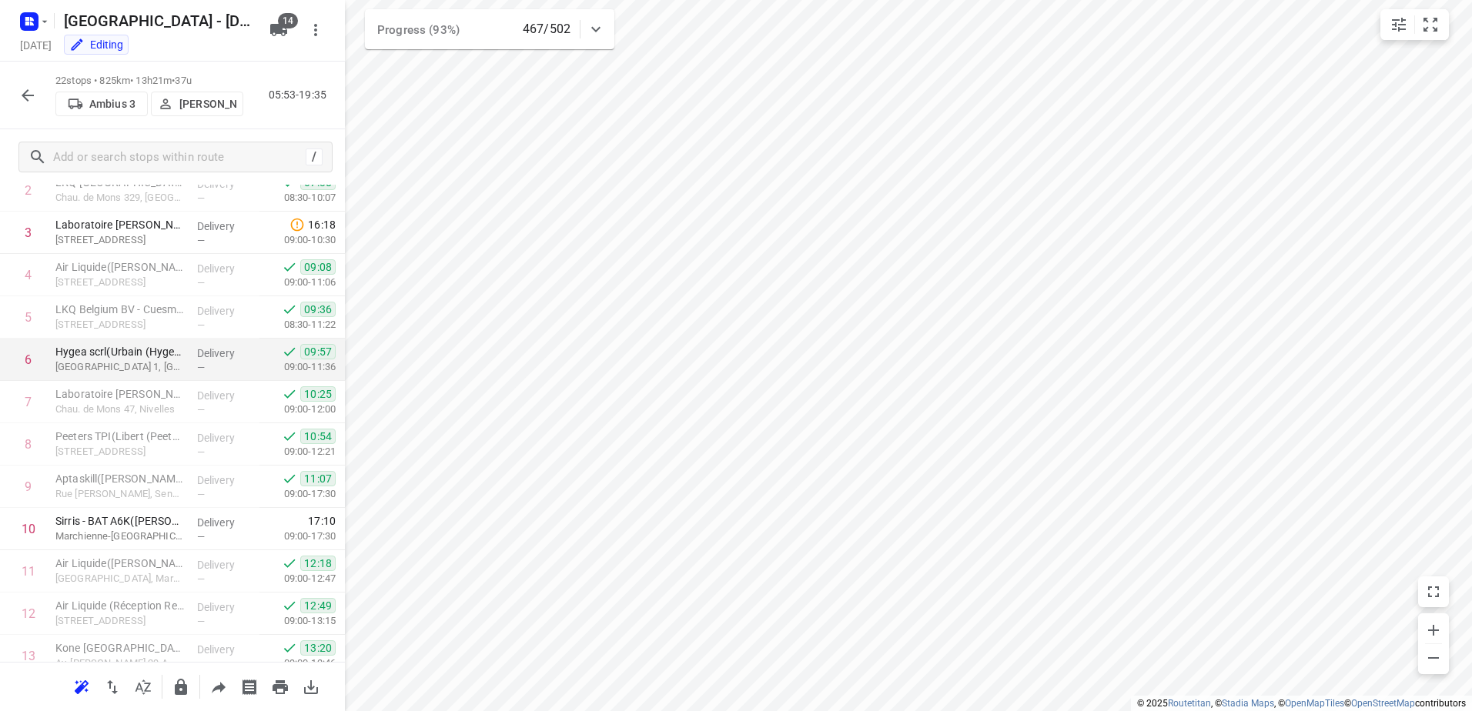
scroll to position [0, 0]
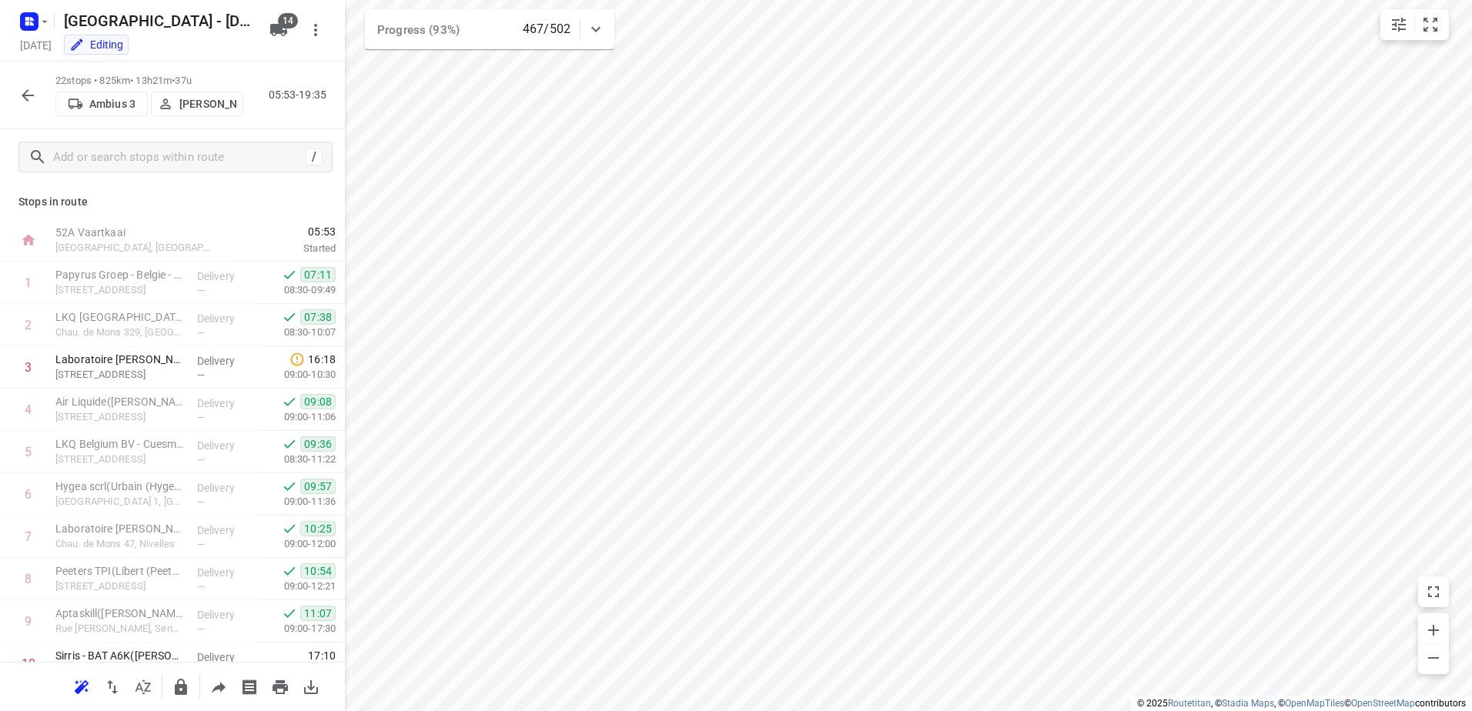
click at [35, 105] on button "button" at bounding box center [27, 95] width 31 height 31
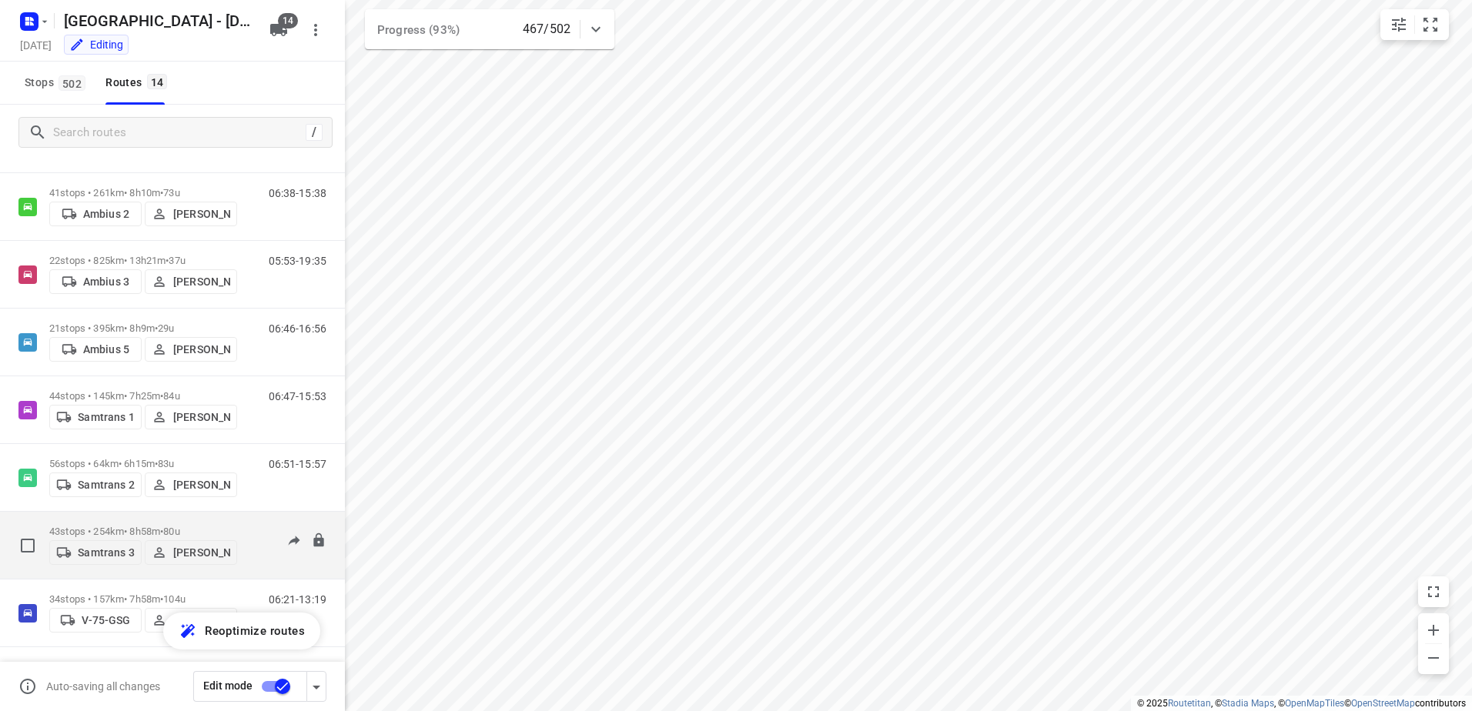
scroll to position [496, 0]
click at [98, 519] on div "43 stops • 254km • 8h58m • 80u Samtrans 3 [PERSON_NAME]" at bounding box center [143, 544] width 188 height 55
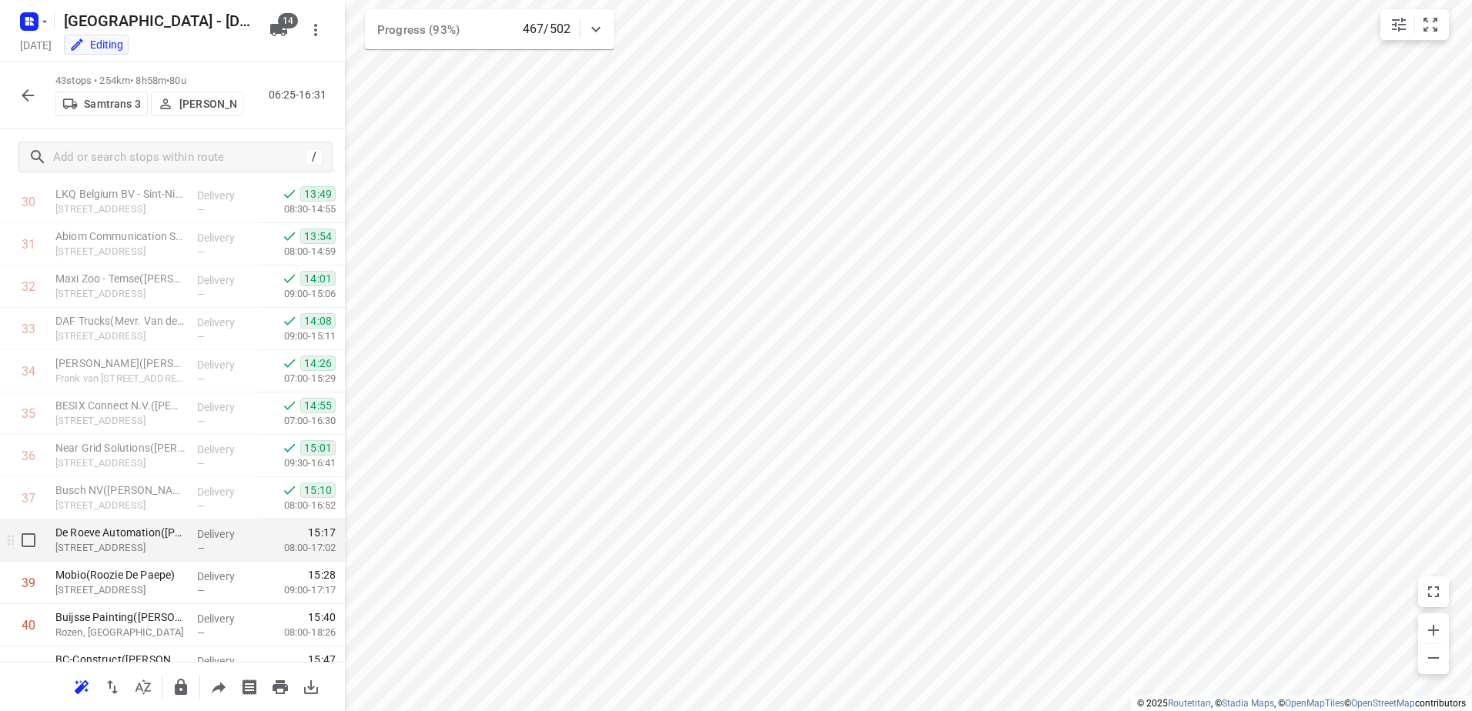
scroll to position [1462, 0]
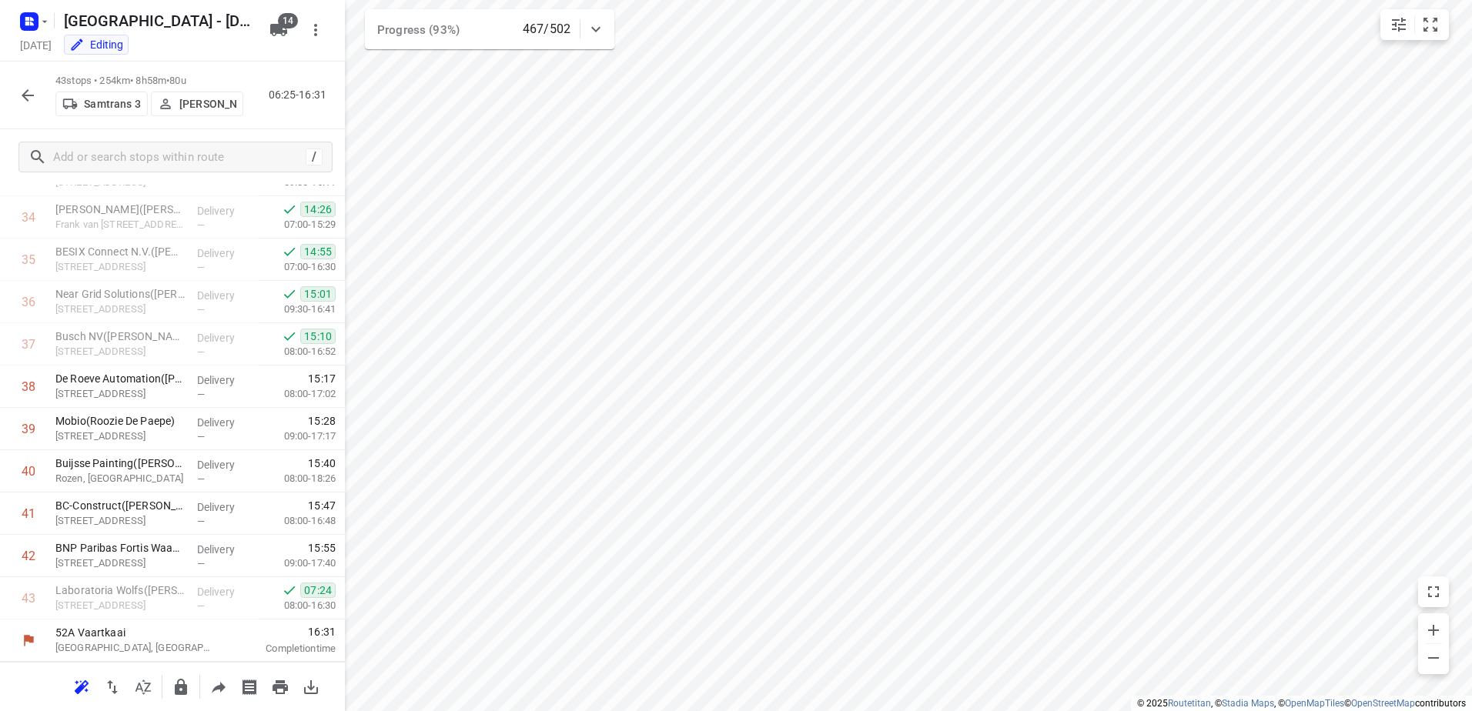
click at [32, 98] on icon "button" at bounding box center [27, 95] width 18 height 18
